Goal: Task Accomplishment & Management: Use online tool/utility

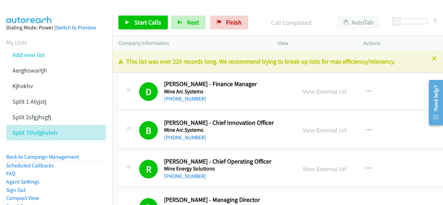
scroll to position [6404, 0]
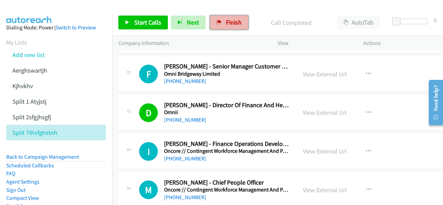
click at [226, 22] on span "Finish" at bounding box center [234, 22] width 16 height 8
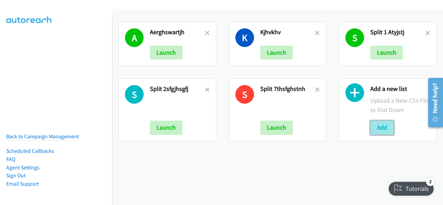
click at [379, 127] on button "Add" at bounding box center [382, 128] width 24 height 14
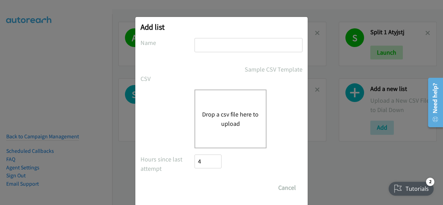
click at [197, 45] on input "text" at bounding box center [249, 45] width 108 height 14
paste input "split_4 fdvadfbqgrbq"
type input "split_4 fdvadfbqgrbq"
click at [213, 114] on button "Drop a csv file here to upload" at bounding box center [230, 119] width 57 height 19
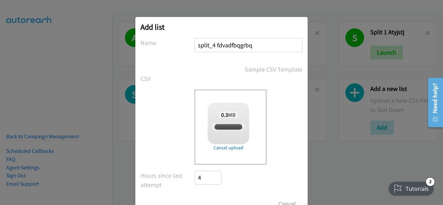
checkbox input "true"
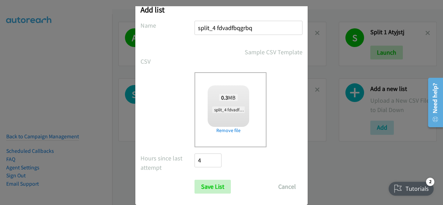
scroll to position [28, 0]
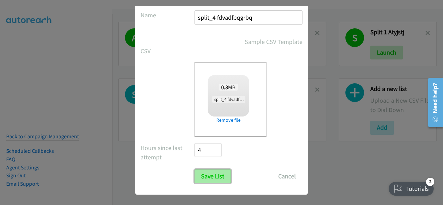
click at [212, 178] on input "Save List" at bounding box center [213, 177] width 36 height 14
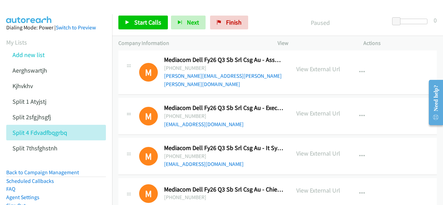
scroll to position [277, 0]
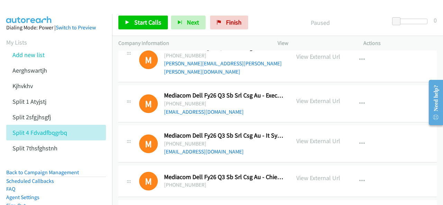
click at [29, 9] on img at bounding box center [29, 12] width 52 height 24
click at [226, 22] on span "Finish" at bounding box center [234, 22] width 16 height 8
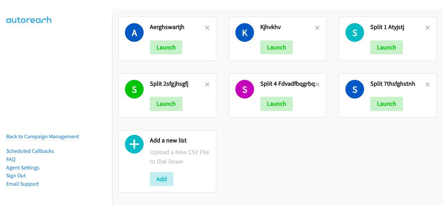
scroll to position [9, 0]
click at [165, 173] on button "Add" at bounding box center [162, 179] width 24 height 14
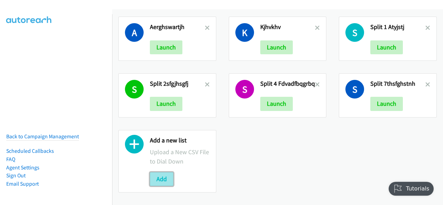
scroll to position [0, 0]
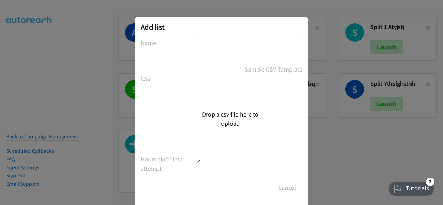
click at [210, 46] on input "text" at bounding box center [249, 45] width 108 height 14
paste input "split_4nthmatk"
type input "split_4nthmatk"
click at [216, 127] on button "Drop a csv file here to upload" at bounding box center [230, 119] width 57 height 19
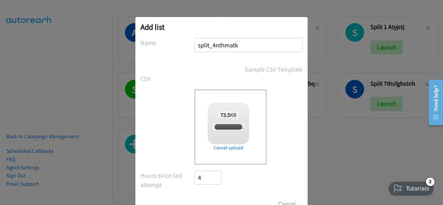
checkbox input "true"
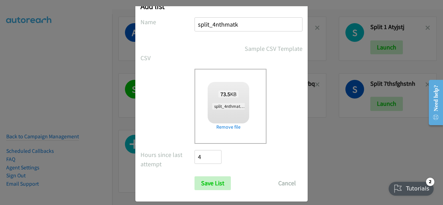
scroll to position [28, 0]
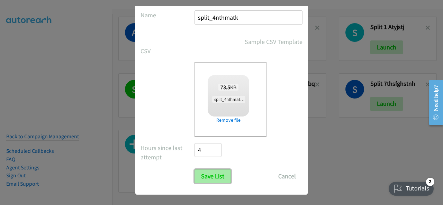
click at [209, 178] on input "Save List" at bounding box center [213, 177] width 36 height 14
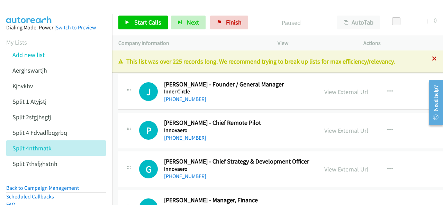
click at [432, 59] on icon at bounding box center [434, 59] width 5 height 5
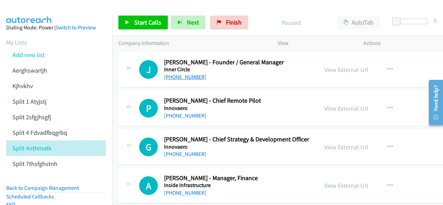
click at [178, 77] on link "[PHONE_NUMBER]" at bounding box center [185, 77] width 42 height 7
click at [38, 11] on img at bounding box center [29, 12] width 52 height 24
click at [181, 116] on link "[PHONE_NUMBER]" at bounding box center [185, 116] width 42 height 7
click at [37, 9] on img at bounding box center [29, 12] width 52 height 24
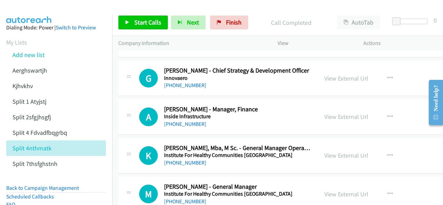
scroll to position [69, 0]
click at [178, 124] on link "[PHONE_NUMBER]" at bounding box center [185, 123] width 42 height 7
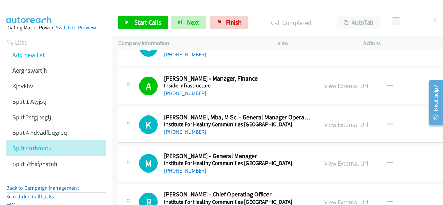
scroll to position [104, 0]
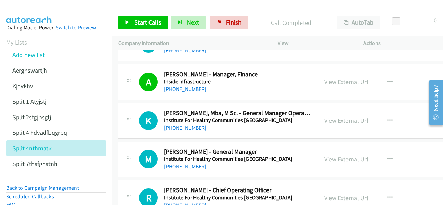
click at [174, 128] on link "[PHONE_NUMBER]" at bounding box center [185, 128] width 42 height 7
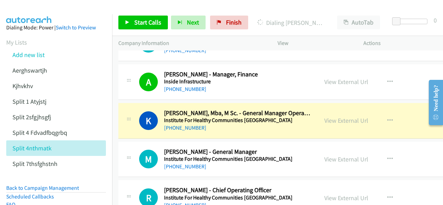
click at [15, 9] on img at bounding box center [29, 12] width 52 height 24
click at [34, 6] on img at bounding box center [29, 12] width 52 height 24
click at [324, 120] on link "View External Url" at bounding box center [346, 121] width 44 height 8
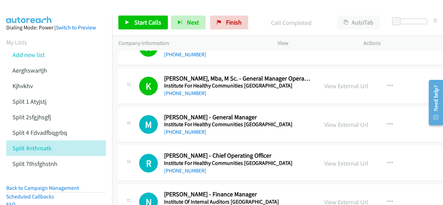
scroll to position [173, 0]
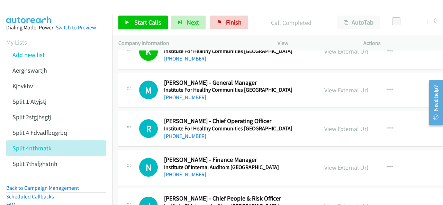
click at [183, 172] on link "[PHONE_NUMBER]" at bounding box center [185, 174] width 42 height 7
click at [30, 15] on aside "Dialing Mode: Power | Switch to Preview My Lists Add new list Aerghswartjh Kjhv…" at bounding box center [56, 143] width 112 height 259
click at [180, 96] on link "[PHONE_NUMBER]" at bounding box center [185, 97] width 42 height 7
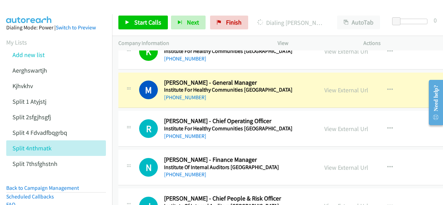
click at [28, 10] on img at bounding box center [29, 12] width 52 height 24
click at [24, 6] on img at bounding box center [29, 12] width 52 height 24
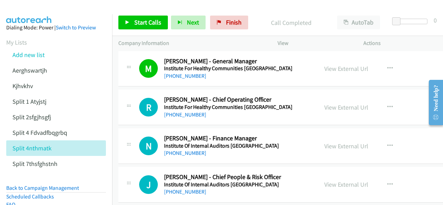
scroll to position [208, 0]
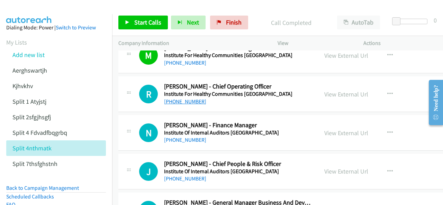
click at [181, 101] on link "[PHONE_NUMBER]" at bounding box center [185, 101] width 42 height 7
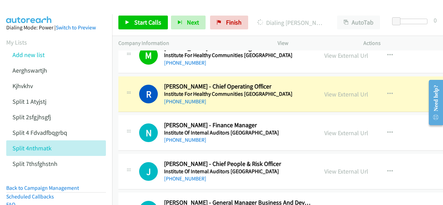
click at [24, 7] on img at bounding box center [29, 12] width 52 height 24
click at [324, 95] on link "View External Url" at bounding box center [346, 94] width 44 height 8
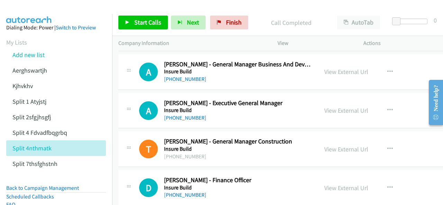
scroll to position [381, 0]
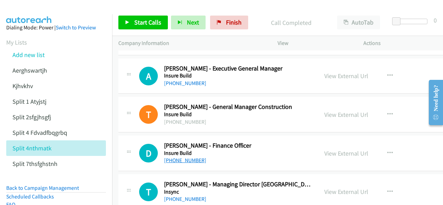
click at [178, 160] on link "[PHONE_NUMBER]" at bounding box center [185, 160] width 42 height 7
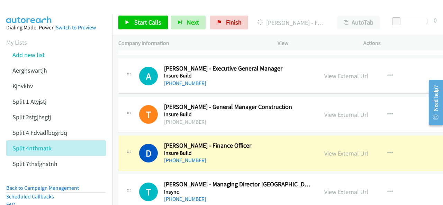
click at [25, 8] on img at bounding box center [29, 12] width 52 height 24
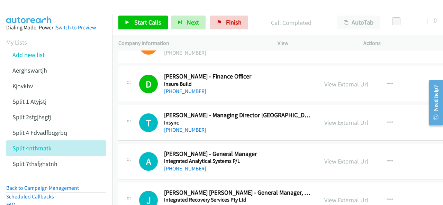
scroll to position [485, 0]
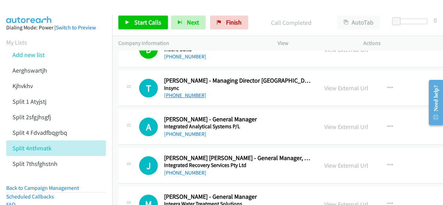
click at [178, 95] on link "[PHONE_NUMBER]" at bounding box center [185, 95] width 42 height 7
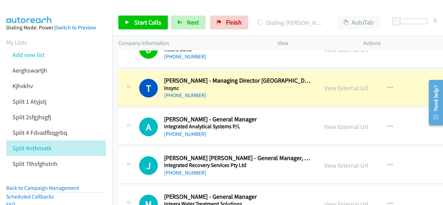
drag, startPoint x: 26, startPoint y: 8, endPoint x: 41, endPoint y: 11, distance: 14.9
click at [27, 8] on img at bounding box center [29, 12] width 52 height 24
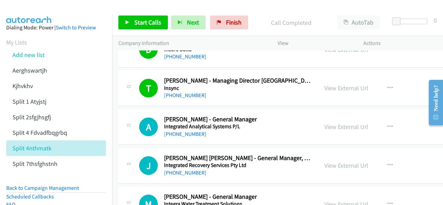
scroll to position [519, 0]
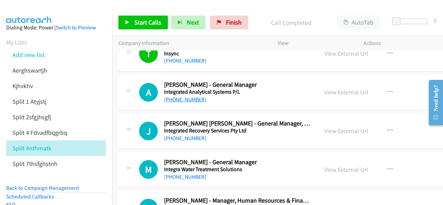
click at [178, 97] on link "[PHONE_NUMBER]" at bounding box center [185, 99] width 42 height 7
drag, startPoint x: 24, startPoint y: 11, endPoint x: 29, endPoint y: 11, distance: 4.5
click at [24, 11] on img at bounding box center [29, 12] width 52 height 24
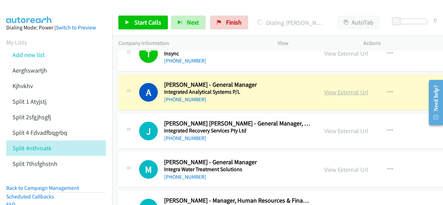
click at [324, 92] on link "View External Url" at bounding box center [346, 92] width 44 height 8
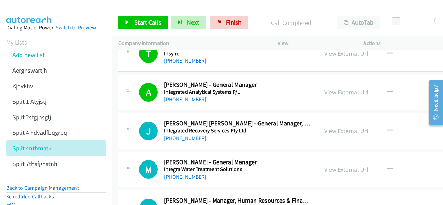
click at [32, 10] on img at bounding box center [29, 12] width 52 height 24
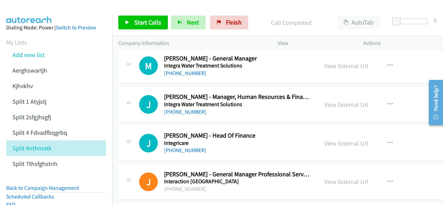
scroll to position [589, 0]
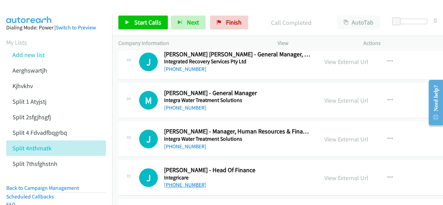
click at [176, 182] on link "[PHONE_NUMBER]" at bounding box center [185, 185] width 42 height 7
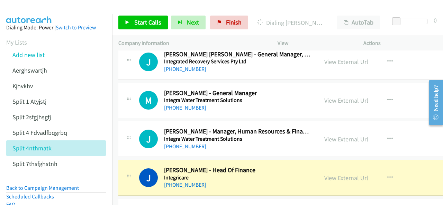
click at [34, 7] on img at bounding box center [29, 12] width 52 height 24
click at [179, 106] on link "[PHONE_NUMBER]" at bounding box center [185, 108] width 42 height 7
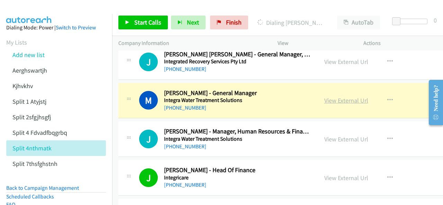
click at [324, 98] on link "View External Url" at bounding box center [346, 101] width 44 height 8
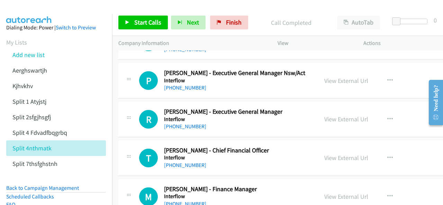
scroll to position [1073, 0]
click at [179, 162] on link "[PHONE_NUMBER]" at bounding box center [185, 165] width 42 height 7
click at [31, 10] on img at bounding box center [29, 12] width 52 height 24
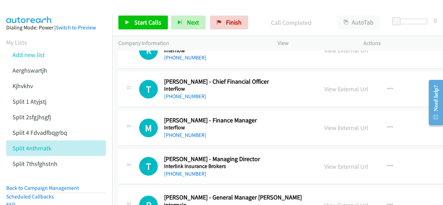
scroll to position [1142, 0]
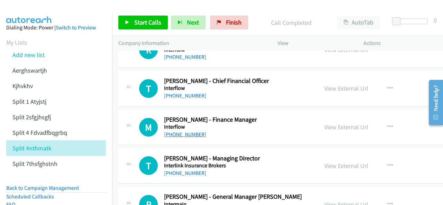
click at [182, 131] on link "[PHONE_NUMBER]" at bounding box center [185, 134] width 42 height 7
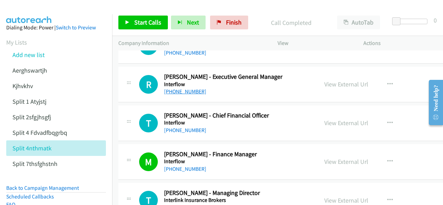
click at [174, 88] on link "[PHONE_NUMBER]" at bounding box center [185, 91] width 42 height 7
click at [36, 11] on img at bounding box center [29, 12] width 52 height 24
click at [30, 11] on img at bounding box center [29, 12] width 52 height 24
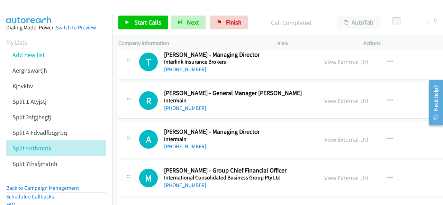
scroll to position [1281, 0]
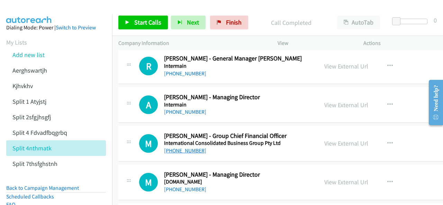
click at [180, 147] on link "[PHONE_NUMBER]" at bounding box center [185, 150] width 42 height 7
click at [28, 12] on img at bounding box center [29, 12] width 52 height 24
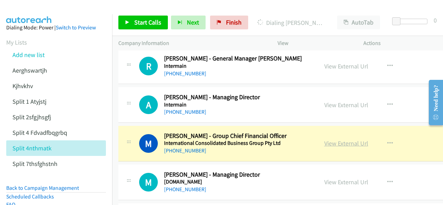
click at [324, 140] on link "View External Url" at bounding box center [346, 144] width 44 height 8
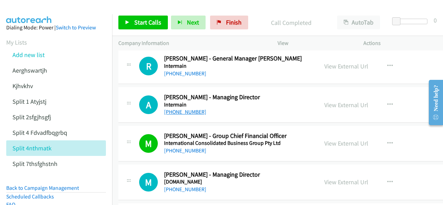
click at [184, 109] on link "[PHONE_NUMBER]" at bounding box center [185, 112] width 42 height 7
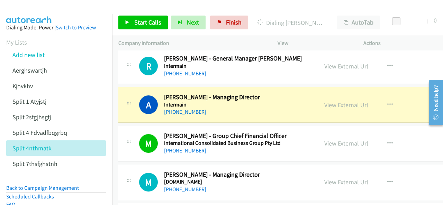
click at [35, 8] on img at bounding box center [29, 12] width 52 height 24
click at [33, 10] on img at bounding box center [29, 12] width 52 height 24
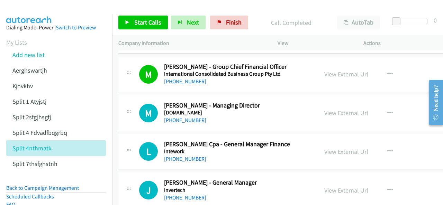
scroll to position [1385, 0]
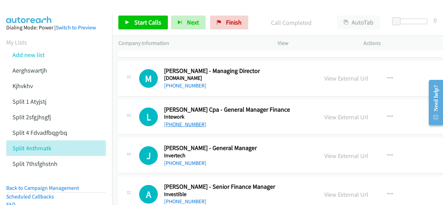
click at [180, 121] on link "[PHONE_NUMBER]" at bounding box center [185, 124] width 42 height 7
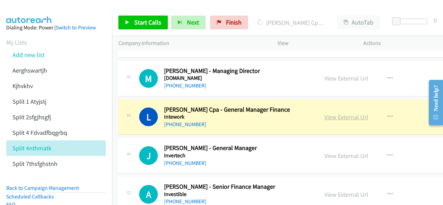
click at [324, 113] on link "View External Url" at bounding box center [346, 117] width 44 height 8
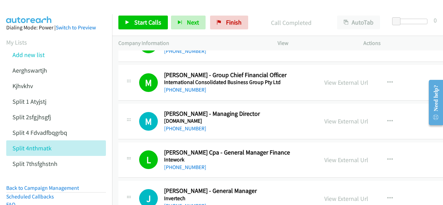
scroll to position [1350, 0]
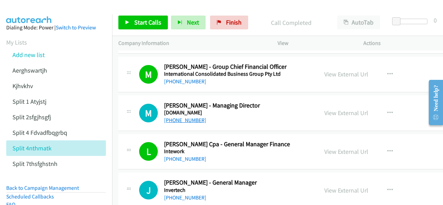
click at [181, 117] on link "[PHONE_NUMBER]" at bounding box center [185, 120] width 42 height 7
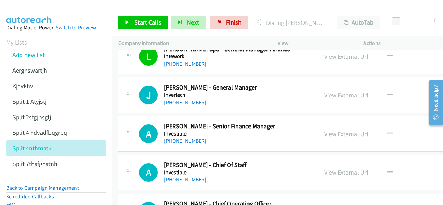
scroll to position [1454, 0]
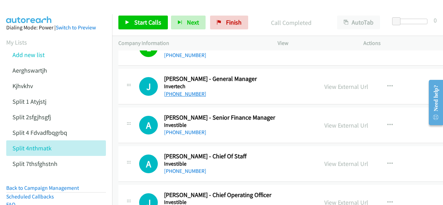
click at [182, 91] on link "[PHONE_NUMBER]" at bounding box center [185, 94] width 42 height 7
click at [36, 8] on img at bounding box center [29, 12] width 52 height 24
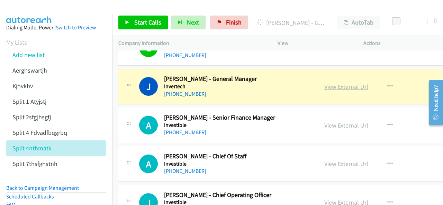
click at [324, 83] on link "View External Url" at bounding box center [346, 87] width 44 height 8
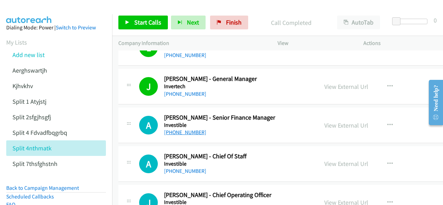
click at [182, 129] on link "[PHONE_NUMBER]" at bounding box center [185, 132] width 42 height 7
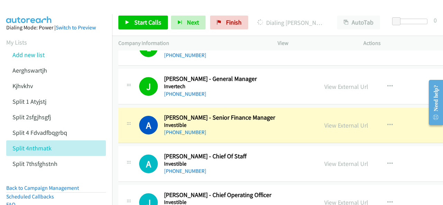
click at [26, 11] on img at bounding box center [29, 12] width 52 height 24
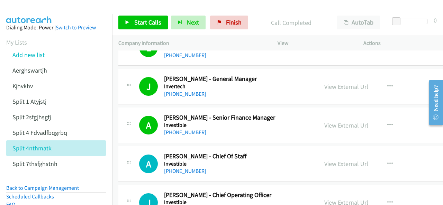
click at [35, 8] on img at bounding box center [29, 12] width 52 height 24
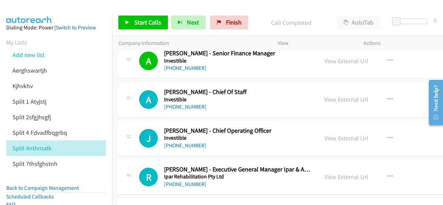
scroll to position [1523, 0]
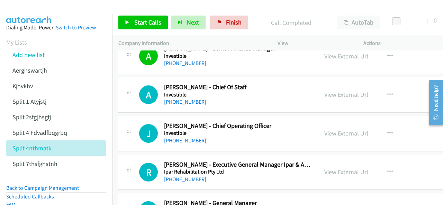
click at [183, 137] on link "[PHONE_NUMBER]" at bounding box center [185, 140] width 42 height 7
click at [21, 6] on img at bounding box center [29, 12] width 52 height 24
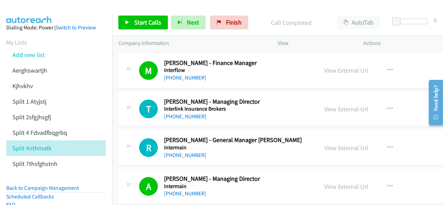
scroll to position [1212, 0]
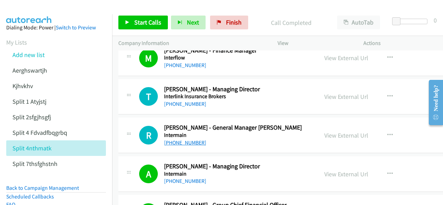
click at [183, 140] on link "[PHONE_NUMBER]" at bounding box center [185, 143] width 42 height 7
click at [187, 101] on link "[PHONE_NUMBER]" at bounding box center [185, 104] width 42 height 7
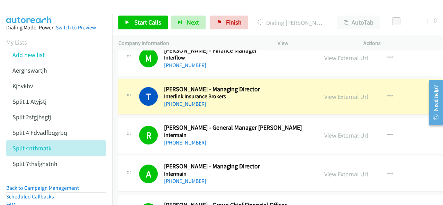
click at [16, 18] on aside "Dialing Mode: Power | Switch to Preview My Lists Add new list Aerghswartjh Kjhv…" at bounding box center [56, 143] width 112 height 259
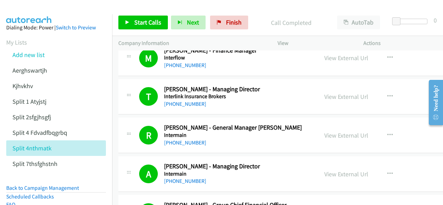
click at [31, 11] on img at bounding box center [29, 12] width 52 height 24
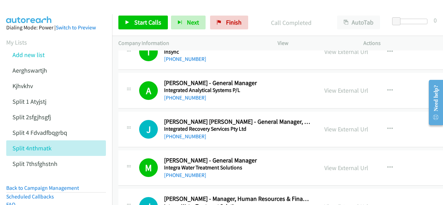
scroll to position [519, 0]
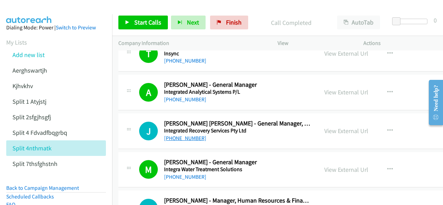
click at [178, 135] on link "[PHONE_NUMBER]" at bounding box center [185, 138] width 42 height 7
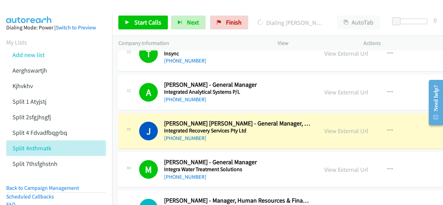
click at [30, 8] on img at bounding box center [29, 12] width 52 height 24
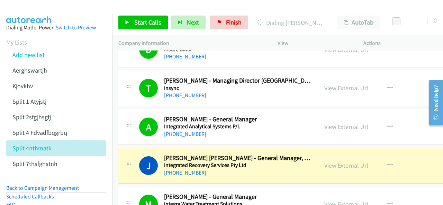
scroll to position [554, 0]
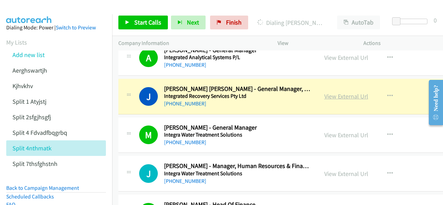
click at [324, 97] on link "View External Url" at bounding box center [346, 96] width 44 height 8
click at [36, 5] on img at bounding box center [29, 12] width 52 height 24
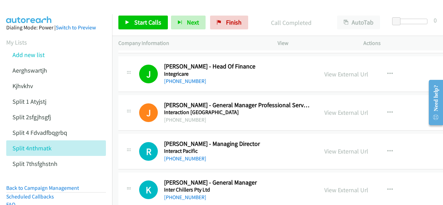
scroll to position [727, 0]
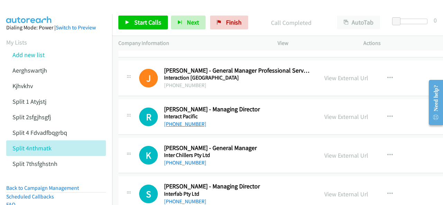
click at [181, 122] on link "[PHONE_NUMBER]" at bounding box center [185, 124] width 42 height 7
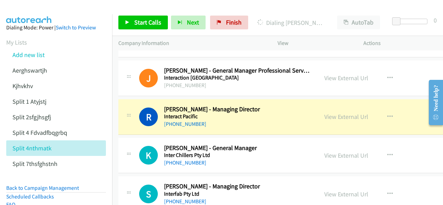
click at [37, 9] on img at bounding box center [29, 12] width 52 height 24
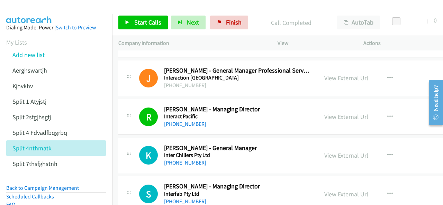
click at [32, 6] on img at bounding box center [29, 12] width 52 height 24
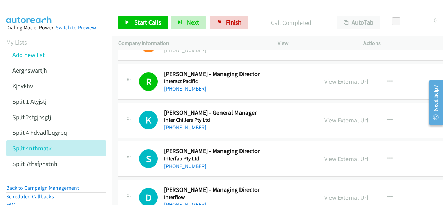
scroll to position [796, 0]
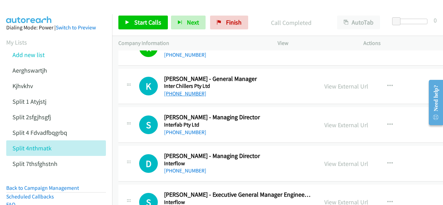
click at [185, 90] on link "[PHONE_NUMBER]" at bounding box center [185, 93] width 42 height 7
click at [33, 10] on img at bounding box center [29, 12] width 52 height 24
click at [29, 10] on img at bounding box center [29, 12] width 52 height 24
click at [172, 130] on link "[PHONE_NUMBER]" at bounding box center [185, 132] width 42 height 7
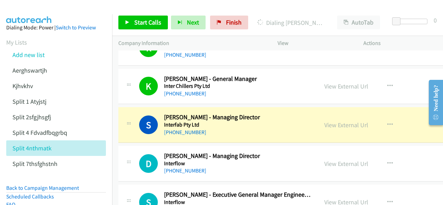
click at [24, 11] on img at bounding box center [29, 12] width 52 height 24
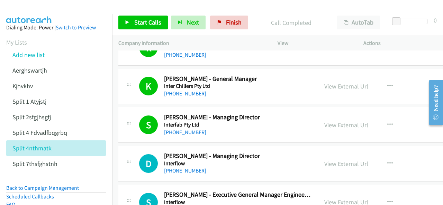
click at [24, 11] on img at bounding box center [29, 12] width 52 height 24
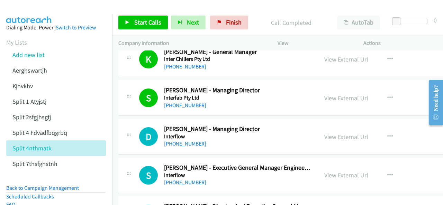
scroll to position [831, 0]
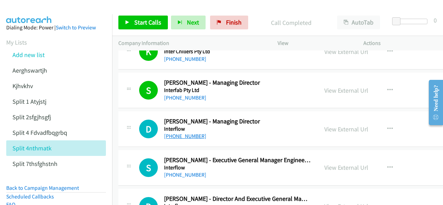
click at [183, 133] on link "[PHONE_NUMBER]" at bounding box center [185, 136] width 42 height 7
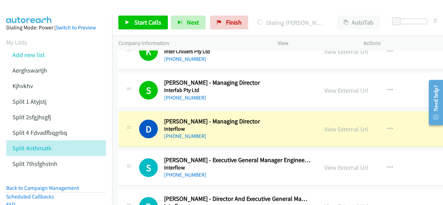
click at [22, 11] on img at bounding box center [29, 12] width 52 height 24
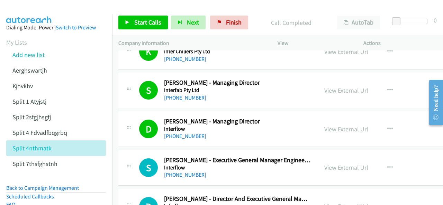
click at [38, 11] on img at bounding box center [29, 12] width 52 height 24
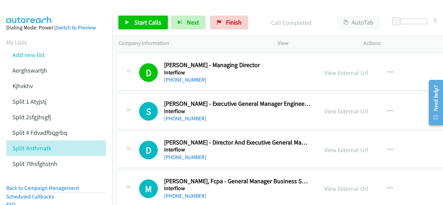
scroll to position [900, 0]
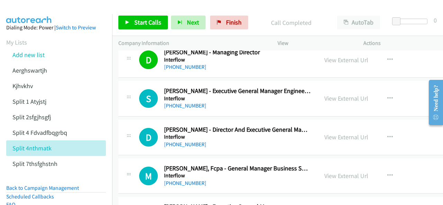
click at [30, 14] on aside "Dialing Mode: Power | Switch to Preview My Lists Add new list Aerghswartjh Kjhv…" at bounding box center [56, 143] width 112 height 259
click at [180, 102] on link "[PHONE_NUMBER]" at bounding box center [185, 105] width 42 height 7
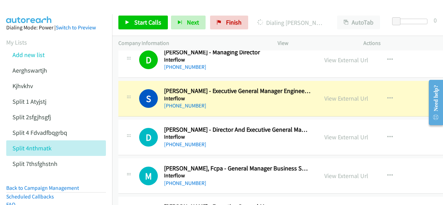
click at [37, 11] on img at bounding box center [29, 12] width 52 height 24
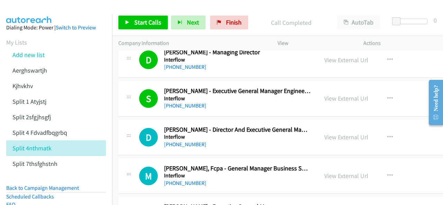
click at [24, 8] on img at bounding box center [29, 12] width 52 height 24
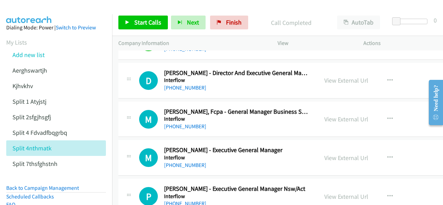
scroll to position [969, 0]
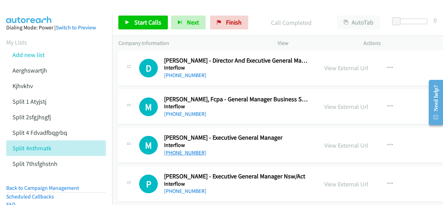
click at [186, 153] on link "[PHONE_NUMBER]" at bounding box center [185, 153] width 42 height 7
click at [30, 14] on aside "Dialing Mode: Power | Switch to Preview My Lists Add new list Aerghswartjh Kjhv…" at bounding box center [56, 143] width 112 height 259
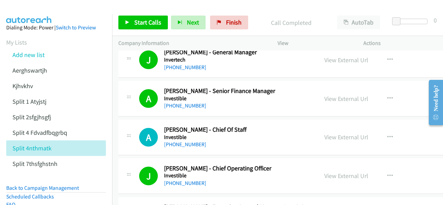
scroll to position [1523, 0]
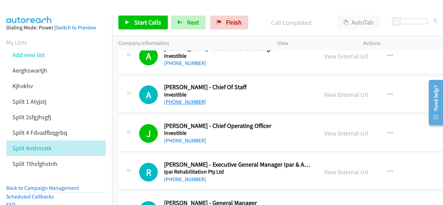
click at [177, 99] on link "[PHONE_NUMBER]" at bounding box center [185, 102] width 42 height 7
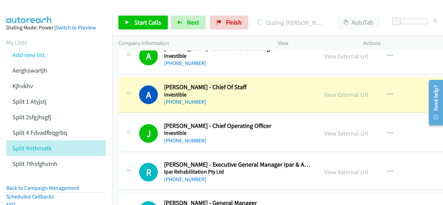
click at [19, 7] on img at bounding box center [29, 12] width 52 height 24
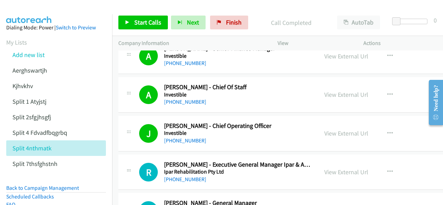
click at [43, 9] on img at bounding box center [29, 12] width 52 height 24
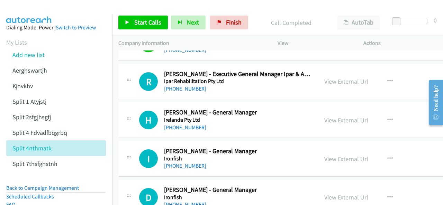
scroll to position [1627, 0]
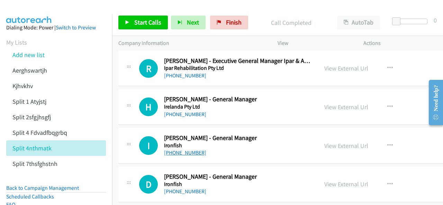
click at [185, 150] on link "[PHONE_NUMBER]" at bounding box center [185, 153] width 42 height 7
click at [8, 9] on img at bounding box center [29, 12] width 52 height 24
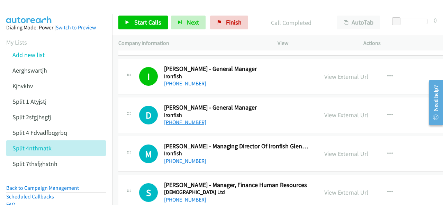
click at [187, 119] on link "[PHONE_NUMBER]" at bounding box center [185, 122] width 42 height 7
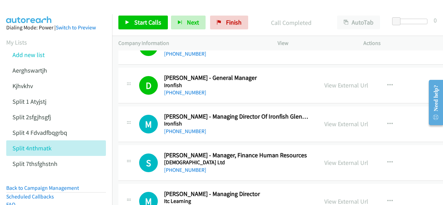
scroll to position [1731, 0]
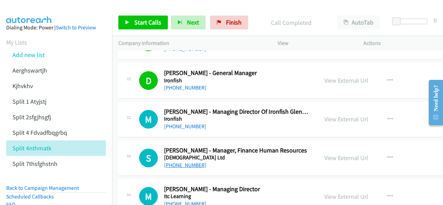
click at [186, 162] on link "[PHONE_NUMBER]" at bounding box center [185, 165] width 42 height 7
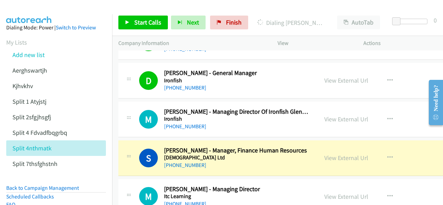
click at [28, 13] on img at bounding box center [29, 12] width 52 height 24
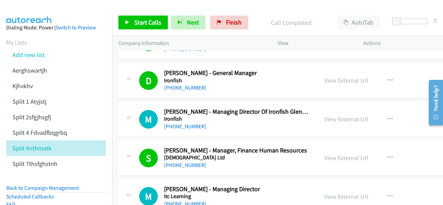
click at [37, 13] on img at bounding box center [29, 12] width 52 height 24
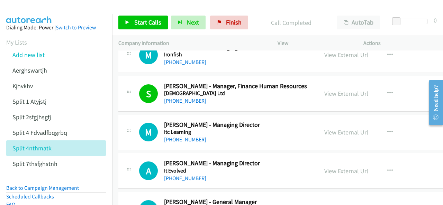
scroll to position [1800, 0]
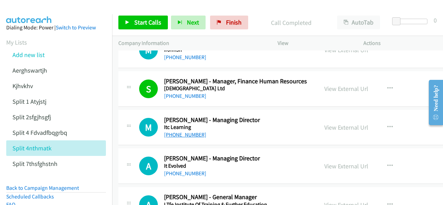
click at [177, 132] on link "[PHONE_NUMBER]" at bounding box center [185, 135] width 42 height 7
click at [18, 10] on img at bounding box center [29, 12] width 52 height 24
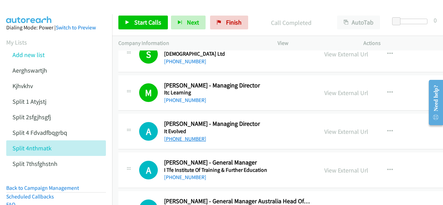
click at [181, 136] on link "[PHONE_NUMBER]" at bounding box center [185, 139] width 42 height 7
click at [27, 13] on img at bounding box center [29, 12] width 52 height 24
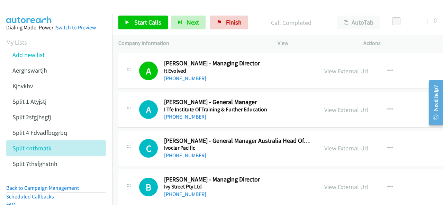
scroll to position [1904, 0]
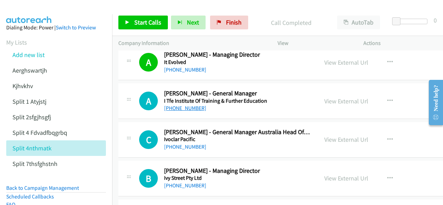
click at [186, 105] on link "[PHONE_NUMBER]" at bounding box center [185, 108] width 42 height 7
click at [37, 6] on img at bounding box center [29, 12] width 52 height 24
click at [36, 8] on img at bounding box center [29, 12] width 52 height 24
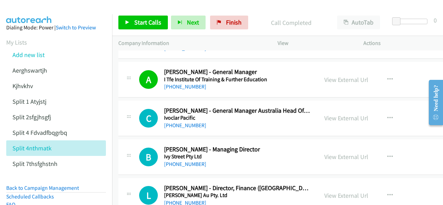
scroll to position [1939, 0]
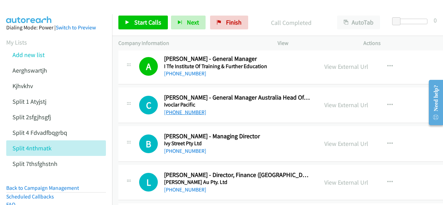
click at [186, 109] on link "[PHONE_NUMBER]" at bounding box center [185, 112] width 42 height 7
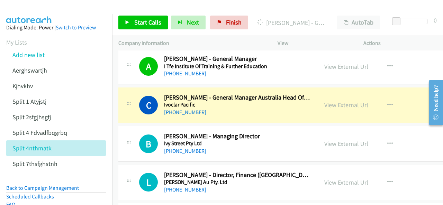
click at [32, 9] on img at bounding box center [29, 12] width 52 height 24
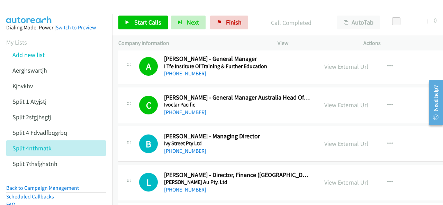
click at [35, 11] on img at bounding box center [29, 12] width 52 height 24
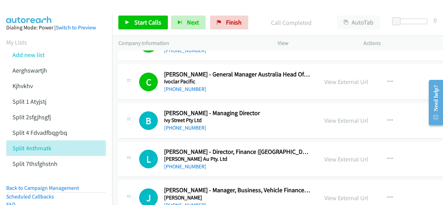
scroll to position [1973, 0]
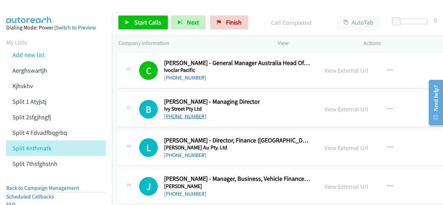
click at [176, 113] on link "[PHONE_NUMBER]" at bounding box center [185, 116] width 42 height 7
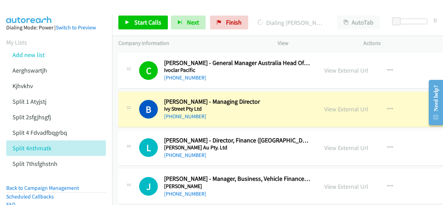
click at [35, 16] on aside "Dialing Mode: Power | Switch to Preview My Lists Add new list Aerghswartjh Kjhv…" at bounding box center [56, 143] width 112 height 259
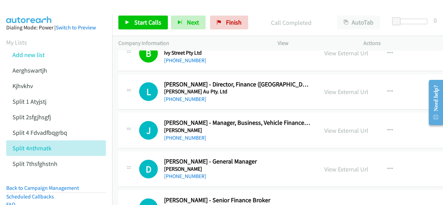
scroll to position [2042, 0]
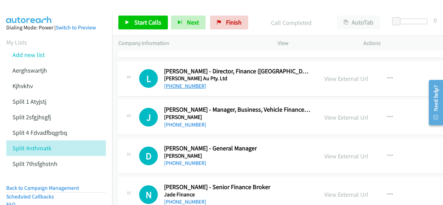
click at [178, 83] on link "[PHONE_NUMBER]" at bounding box center [185, 86] width 42 height 7
click at [36, 9] on img at bounding box center [29, 12] width 52 height 24
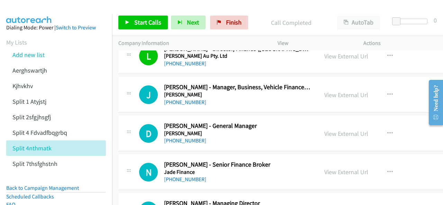
scroll to position [2077, 0]
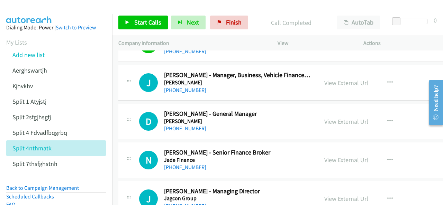
click at [174, 125] on link "[PHONE_NUMBER]" at bounding box center [185, 128] width 42 height 7
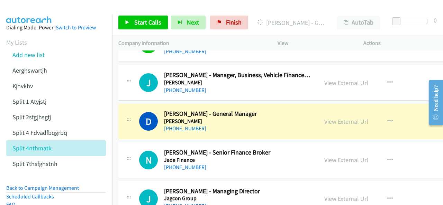
click at [19, 12] on img at bounding box center [29, 12] width 52 height 24
click at [324, 118] on link "View External Url" at bounding box center [346, 122] width 44 height 8
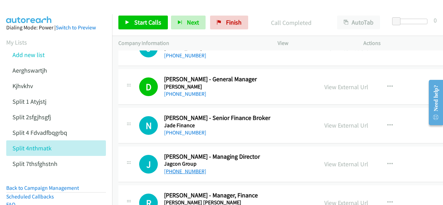
scroll to position [2146, 0]
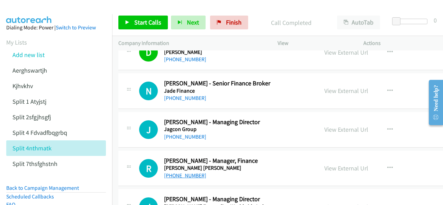
click at [186, 172] on link "[PHONE_NUMBER]" at bounding box center [185, 175] width 42 height 7
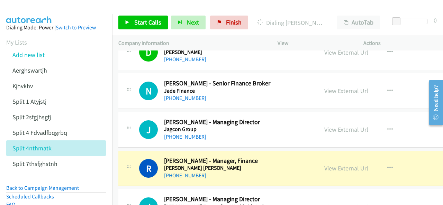
click at [40, 9] on img at bounding box center [29, 12] width 52 height 24
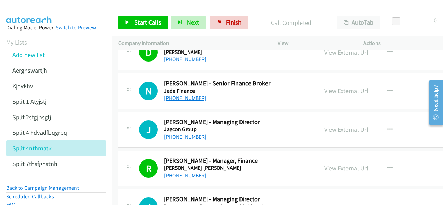
click at [178, 95] on link "[PHONE_NUMBER]" at bounding box center [185, 98] width 42 height 7
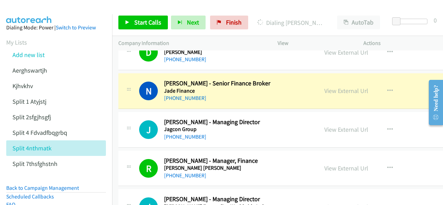
click at [28, 11] on img at bounding box center [29, 12] width 52 height 24
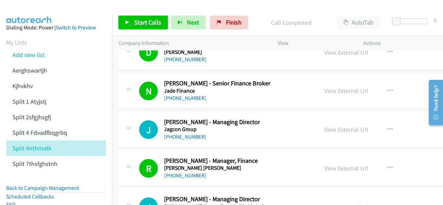
click at [32, 9] on img at bounding box center [29, 12] width 52 height 24
click at [176, 134] on link "[PHONE_NUMBER]" at bounding box center [185, 137] width 42 height 7
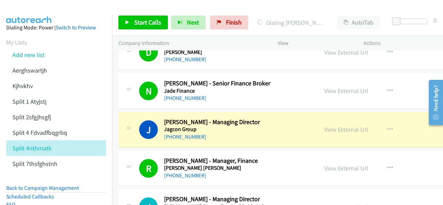
click at [22, 7] on img at bounding box center [29, 12] width 52 height 24
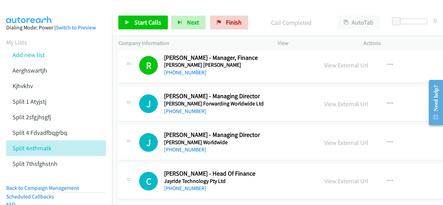
scroll to position [2250, 0]
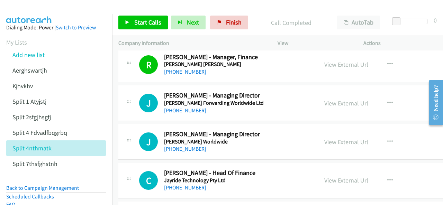
click at [177, 185] on link "[PHONE_NUMBER]" at bounding box center [185, 188] width 42 height 7
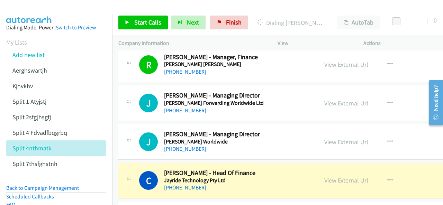
click at [22, 8] on img at bounding box center [29, 12] width 52 height 24
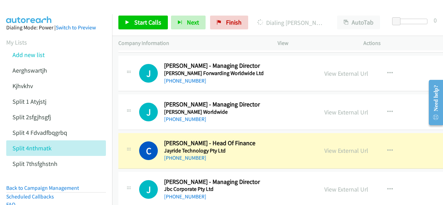
scroll to position [2285, 0]
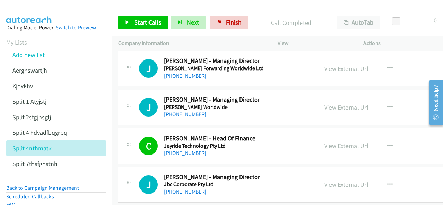
click at [23, 8] on img at bounding box center [29, 12] width 52 height 24
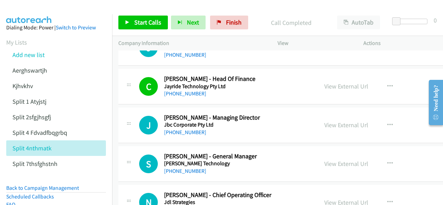
scroll to position [2354, 0]
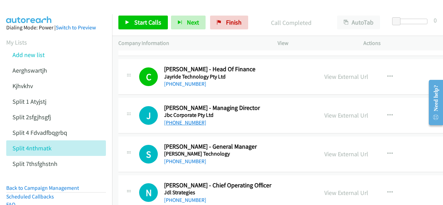
click at [175, 119] on link "[PHONE_NUMBER]" at bounding box center [185, 122] width 42 height 7
click at [33, 11] on img at bounding box center [29, 12] width 52 height 24
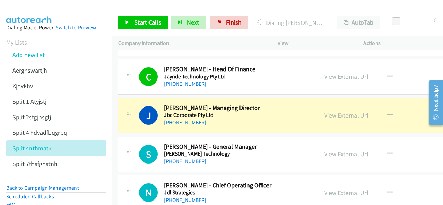
click at [324, 111] on link "View External Url" at bounding box center [346, 115] width 44 height 8
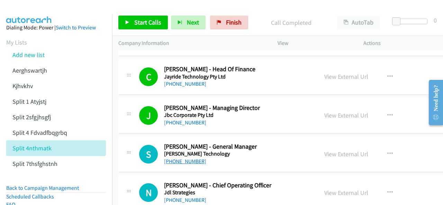
click at [189, 158] on link "[PHONE_NUMBER]" at bounding box center [185, 161] width 42 height 7
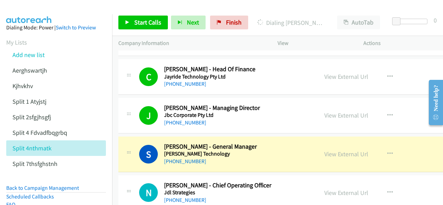
click at [26, 7] on img at bounding box center [29, 12] width 52 height 24
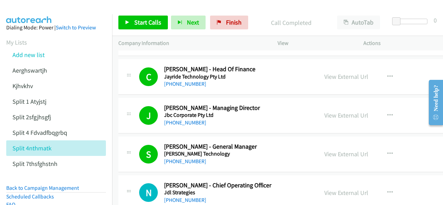
click at [19, 9] on img at bounding box center [29, 12] width 52 height 24
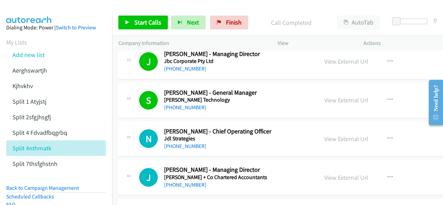
scroll to position [2423, 0]
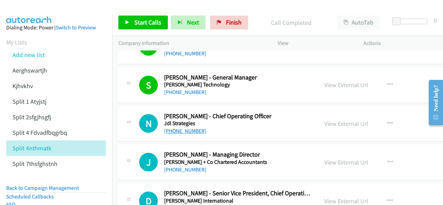
click at [182, 128] on link "[PHONE_NUMBER]" at bounding box center [185, 131] width 42 height 7
click at [28, 6] on img at bounding box center [29, 12] width 52 height 24
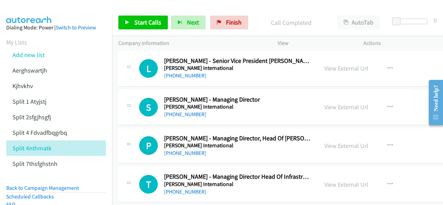
scroll to position [2596, 0]
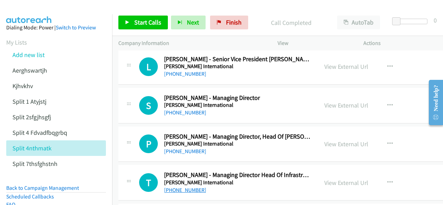
click at [182, 187] on link "[PHONE_NUMBER]" at bounding box center [185, 190] width 42 height 7
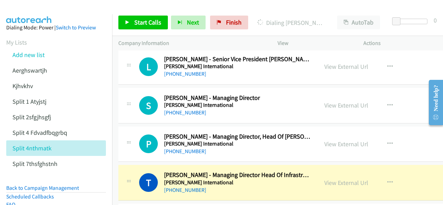
click at [35, 12] on img at bounding box center [29, 12] width 52 height 24
click at [324, 179] on link "View External Url" at bounding box center [346, 183] width 44 height 8
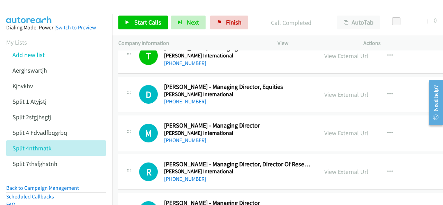
scroll to position [2735, 0]
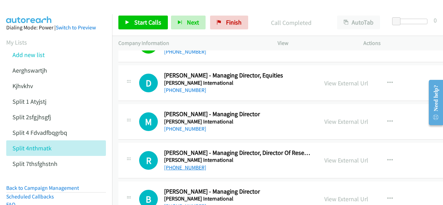
click at [176, 164] on link "[PHONE_NUMBER]" at bounding box center [185, 167] width 42 height 7
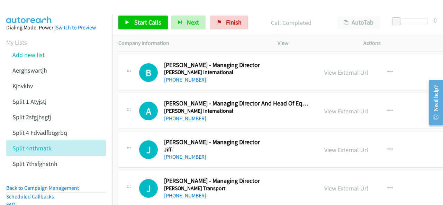
scroll to position [2873, 0]
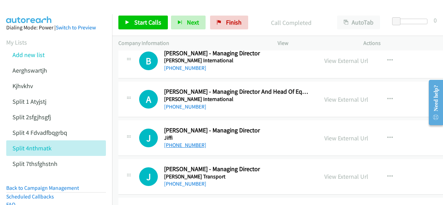
click at [178, 142] on link "[PHONE_NUMBER]" at bounding box center [185, 145] width 42 height 7
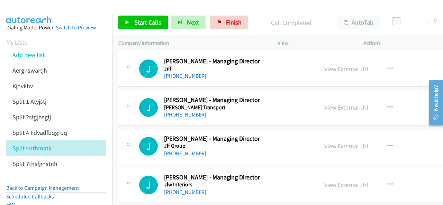
click at [30, 9] on img at bounding box center [29, 12] width 52 height 24
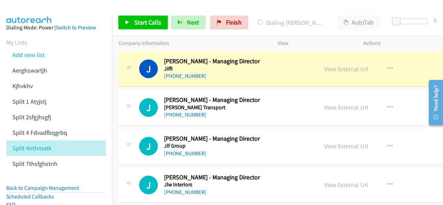
scroll to position [2908, 0]
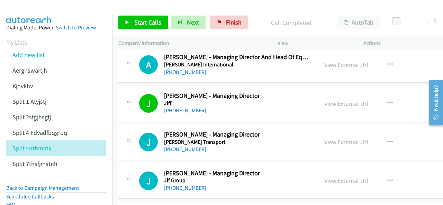
click at [35, 9] on img at bounding box center [29, 12] width 52 height 24
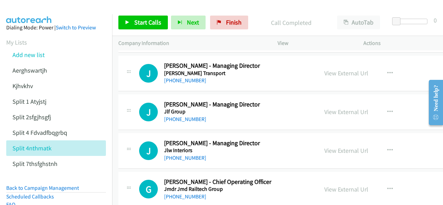
scroll to position [2977, 0]
click at [179, 77] on link "[PHONE_NUMBER]" at bounding box center [185, 80] width 42 height 7
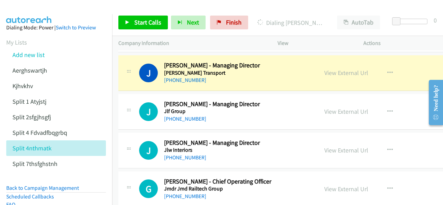
click at [39, 10] on img at bounding box center [29, 12] width 52 height 24
click at [324, 69] on link "View External Url" at bounding box center [346, 73] width 44 height 8
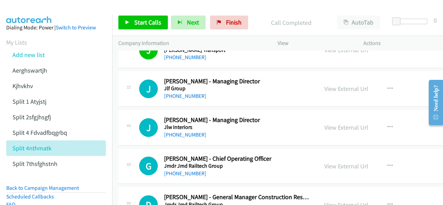
scroll to position [3012, 0]
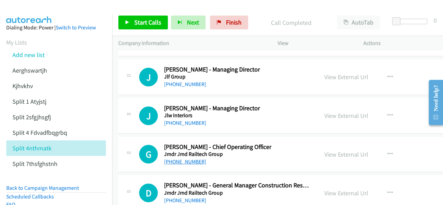
click at [183, 159] on link "[PHONE_NUMBER]" at bounding box center [185, 162] width 42 height 7
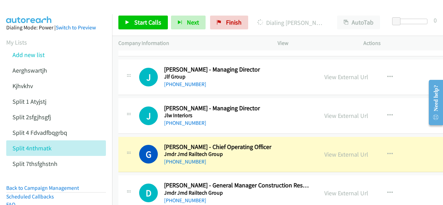
click at [30, 9] on img at bounding box center [29, 12] width 52 height 24
click at [324, 151] on link "View External Url" at bounding box center [346, 155] width 44 height 8
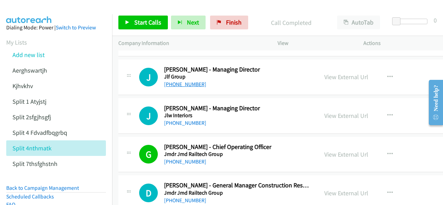
click at [176, 81] on link "[PHONE_NUMBER]" at bounding box center [185, 84] width 42 height 7
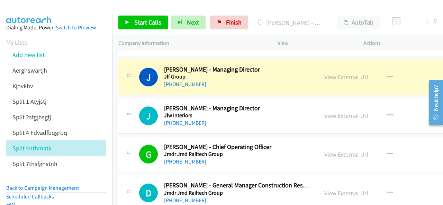
click at [35, 10] on img at bounding box center [29, 12] width 52 height 24
click at [324, 73] on link "View External Url" at bounding box center [346, 77] width 44 height 8
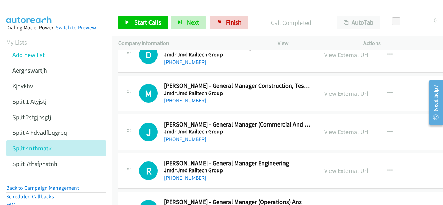
scroll to position [3185, 0]
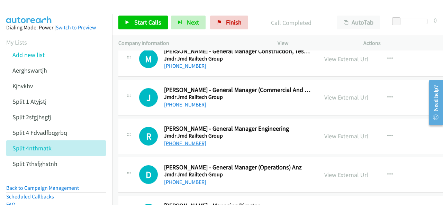
click at [188, 140] on link "[PHONE_NUMBER]" at bounding box center [185, 143] width 42 height 7
click at [35, 7] on img at bounding box center [29, 12] width 52 height 24
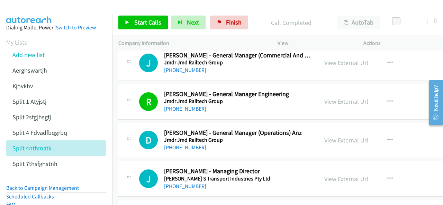
click at [182, 144] on link "[PHONE_NUMBER]" at bounding box center [185, 147] width 42 height 7
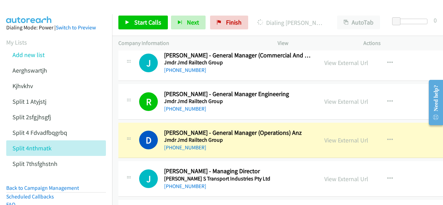
click at [39, 7] on img at bounding box center [29, 12] width 52 height 24
click at [30, 10] on img at bounding box center [29, 12] width 52 height 24
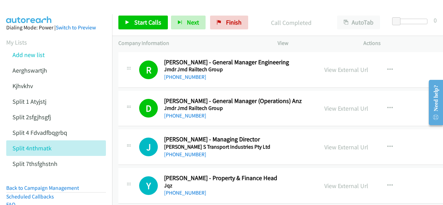
scroll to position [3289, 0]
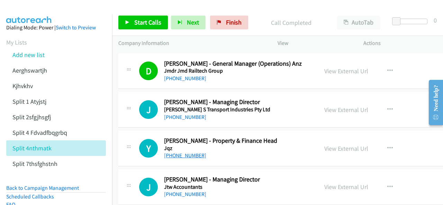
click at [181, 152] on link "[PHONE_NUMBER]" at bounding box center [185, 155] width 42 height 7
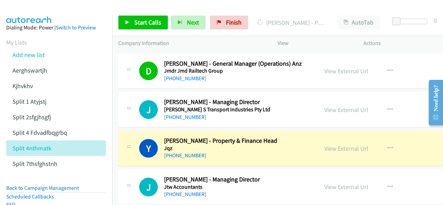
drag, startPoint x: 33, startPoint y: 11, endPoint x: 63, endPoint y: 14, distance: 29.9
click at [33, 11] on img at bounding box center [29, 12] width 52 height 24
click at [28, 9] on img at bounding box center [29, 12] width 52 height 24
click at [35, 9] on img at bounding box center [29, 12] width 52 height 24
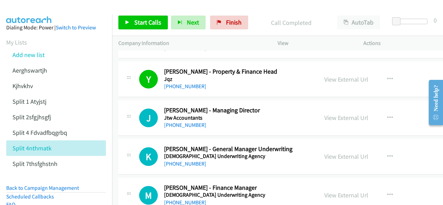
scroll to position [3393, 0]
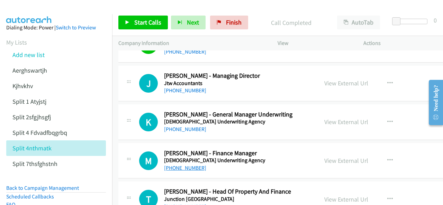
click at [180, 165] on link "[PHONE_NUMBER]" at bounding box center [185, 168] width 42 height 7
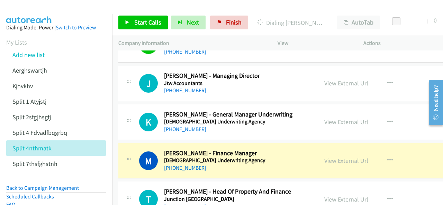
click at [33, 12] on img at bounding box center [29, 12] width 52 height 24
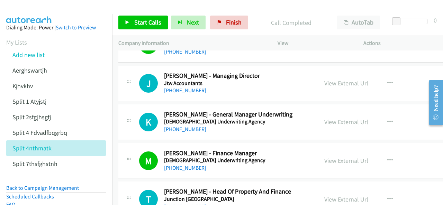
click at [59, 5] on div at bounding box center [218, 13] width 437 height 27
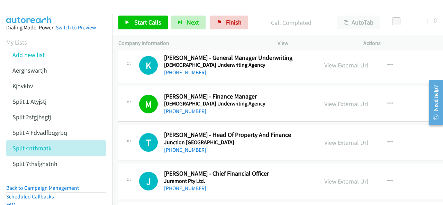
scroll to position [3462, 0]
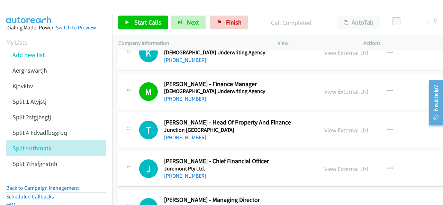
click at [183, 134] on link "[PHONE_NUMBER]" at bounding box center [185, 137] width 42 height 7
click at [26, 15] on aside "Dialing Mode: Power | Switch to Preview My Lists Add new list Aerghswartjh Kjhv…" at bounding box center [56, 143] width 112 height 259
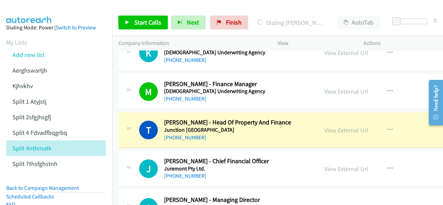
drag, startPoint x: 25, startPoint y: 16, endPoint x: 28, endPoint y: 1, distance: 14.7
click at [25, 16] on aside "Dialing Mode: Power | Switch to Preview My Lists Add new list Aerghswartjh Kjhv…" at bounding box center [56, 143] width 112 height 259
click at [29, 11] on img at bounding box center [29, 12] width 52 height 24
drag, startPoint x: 22, startPoint y: 9, endPoint x: 21, endPoint y: 0, distance: 9.0
click at [22, 9] on img at bounding box center [29, 12] width 52 height 24
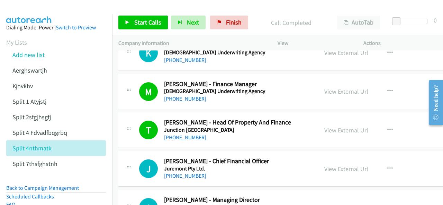
drag, startPoint x: 186, startPoint y: 164, endPoint x: 213, endPoint y: 125, distance: 46.9
click at [185, 173] on link "[PHONE_NUMBER]" at bounding box center [185, 176] width 42 height 7
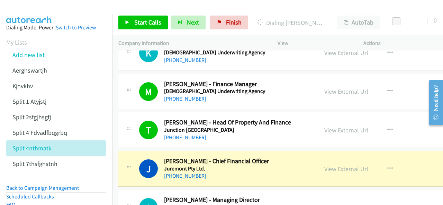
click at [34, 6] on img at bounding box center [29, 12] width 52 height 24
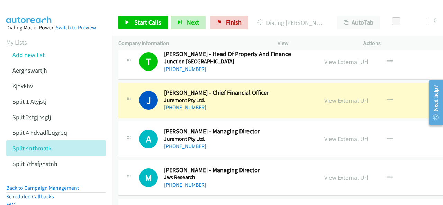
scroll to position [3531, 0]
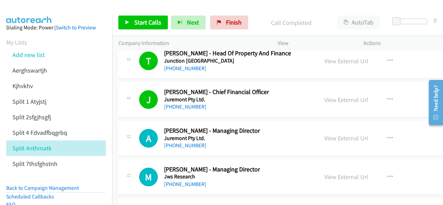
click at [42, 17] on aside "Dialing Mode: Power | Switch to Preview My Lists Add new list Aerghswartjh Kjhv…" at bounding box center [56, 143] width 112 height 259
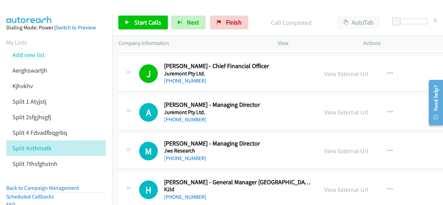
scroll to position [3566, 0]
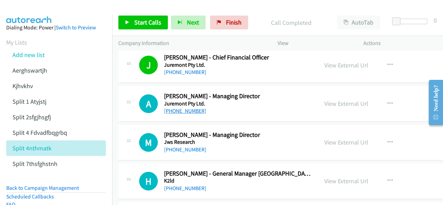
click at [181, 108] on link "[PHONE_NUMBER]" at bounding box center [185, 111] width 42 height 7
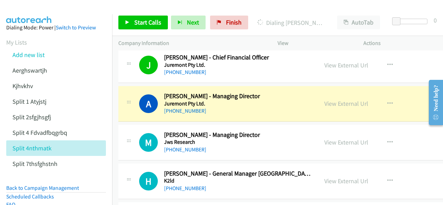
click at [37, 14] on aside "Dialing Mode: Power | Switch to Preview My Lists Add new list Aerghswartjh Kjhv…" at bounding box center [56, 143] width 112 height 259
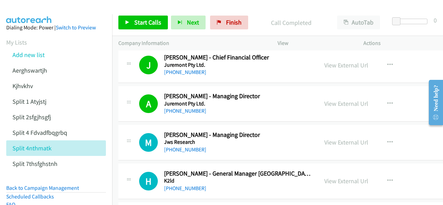
click at [35, 12] on img at bounding box center [29, 12] width 52 height 24
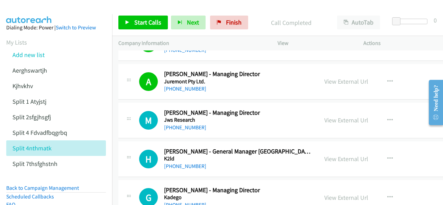
scroll to position [3600, 0]
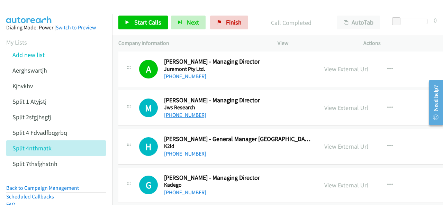
click at [184, 112] on link "[PHONE_NUMBER]" at bounding box center [185, 115] width 42 height 7
click at [19, 6] on img at bounding box center [29, 12] width 52 height 24
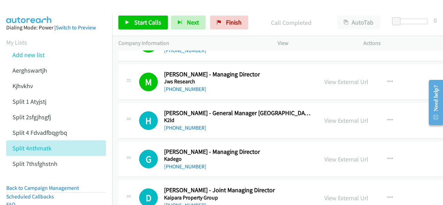
scroll to position [3635, 0]
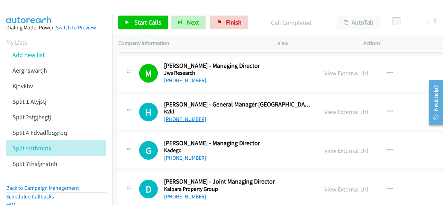
click at [171, 116] on link "[PHONE_NUMBER]" at bounding box center [185, 119] width 42 height 7
click at [34, 9] on img at bounding box center [29, 12] width 52 height 24
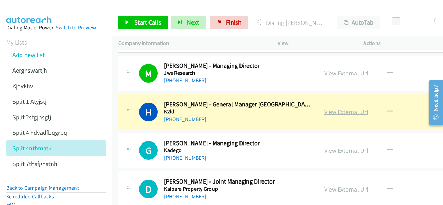
drag, startPoint x: 314, startPoint y: 99, endPoint x: 318, endPoint y: 100, distance: 3.9
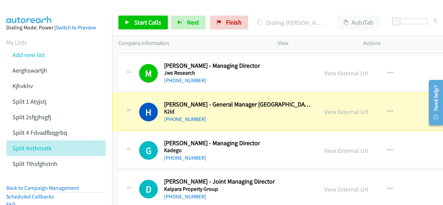
click at [324, 108] on link "View External Url" at bounding box center [346, 112] width 44 height 8
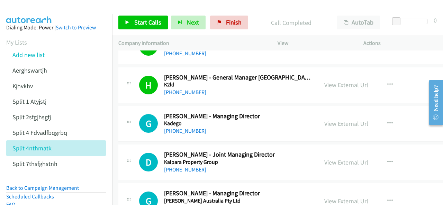
scroll to position [3670, 0]
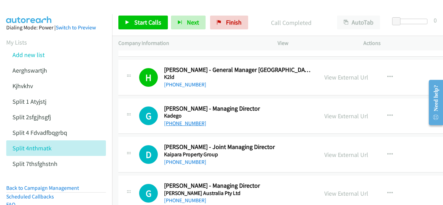
click at [174, 120] on link "[PHONE_NUMBER]" at bounding box center [185, 123] width 42 height 7
click at [41, 12] on img at bounding box center [29, 12] width 52 height 24
click at [22, 11] on img at bounding box center [29, 12] width 52 height 24
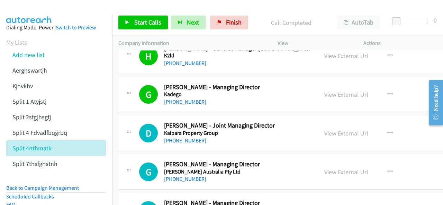
scroll to position [3704, 0]
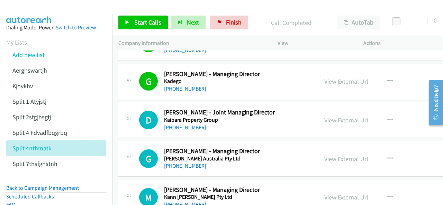
click at [171, 124] on link "[PHONE_NUMBER]" at bounding box center [185, 127] width 42 height 7
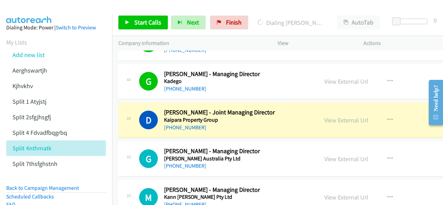
click at [41, 5] on img at bounding box center [29, 12] width 52 height 24
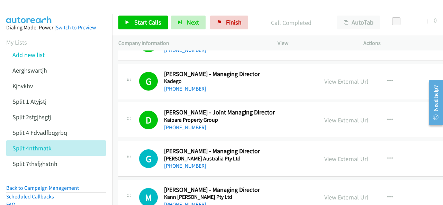
click at [37, 11] on img at bounding box center [29, 12] width 52 height 24
click at [184, 163] on link "[PHONE_NUMBER]" at bounding box center [185, 166] width 42 height 7
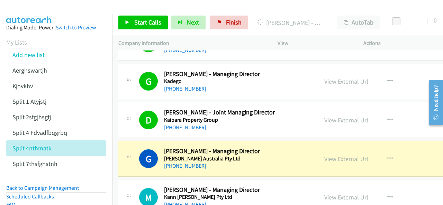
click at [30, 8] on img at bounding box center [29, 12] width 52 height 24
click at [324, 155] on link "View External Url" at bounding box center [346, 159] width 44 height 8
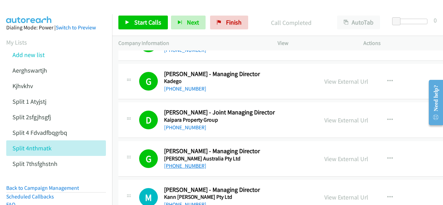
click at [186, 163] on link "[PHONE_NUMBER]" at bounding box center [185, 166] width 42 height 7
click at [31, 8] on img at bounding box center [29, 12] width 52 height 24
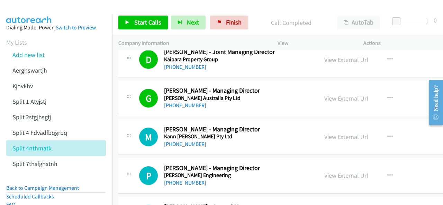
scroll to position [3773, 0]
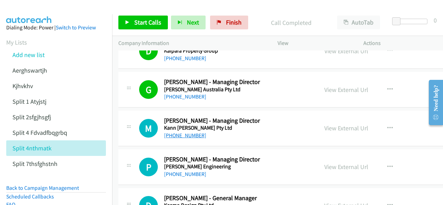
click at [181, 132] on link "[PHONE_NUMBER]" at bounding box center [185, 135] width 42 height 7
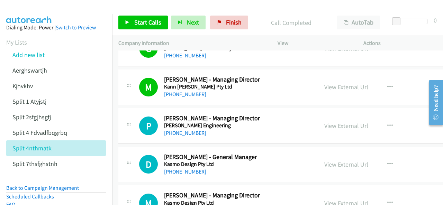
scroll to position [3808, 0]
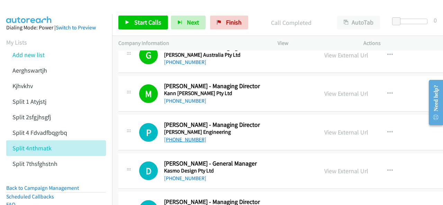
click at [177, 136] on link "[PHONE_NUMBER]" at bounding box center [185, 139] width 42 height 7
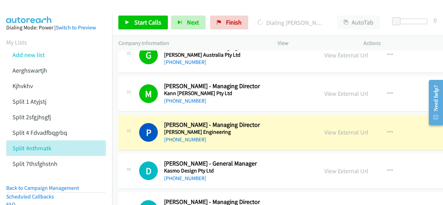
click at [27, 14] on aside "Dialing Mode: Power | Switch to Preview My Lists Add new list Aerghswartjh Kjhv…" at bounding box center [56, 143] width 112 height 259
drag, startPoint x: 20, startPoint y: 7, endPoint x: 30, endPoint y: 7, distance: 9.7
click at [20, 7] on img at bounding box center [29, 12] width 52 height 24
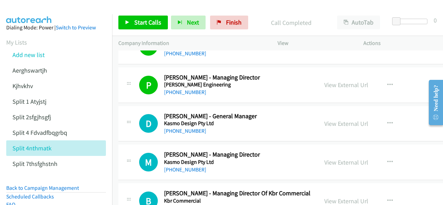
scroll to position [3877, 0]
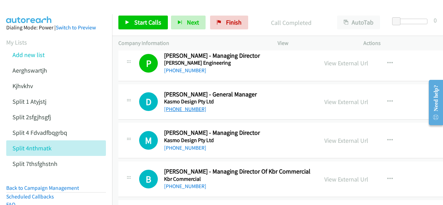
click at [179, 106] on link "[PHONE_NUMBER]" at bounding box center [185, 109] width 42 height 7
drag, startPoint x: 177, startPoint y: 135, endPoint x: 235, endPoint y: 202, distance: 89.1
click at [176, 145] on link "[PHONE_NUMBER]" at bounding box center [185, 148] width 42 height 7
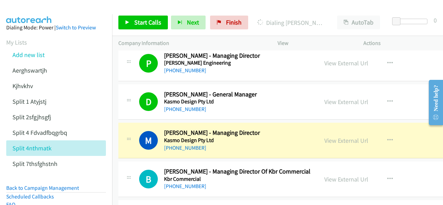
click at [32, 11] on img at bounding box center [29, 12] width 52 height 24
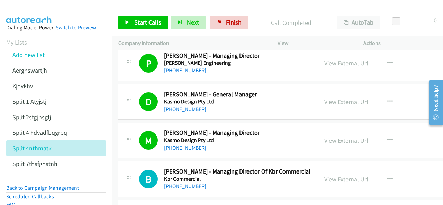
click at [26, 7] on img at bounding box center [29, 12] width 52 height 24
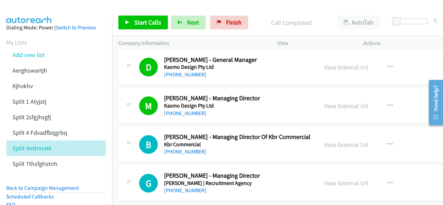
scroll to position [3946, 0]
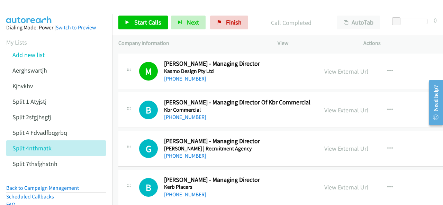
click at [324, 106] on link "View External Url" at bounding box center [346, 110] width 44 height 8
click at [179, 153] on link "[PHONE_NUMBER]" at bounding box center [185, 156] width 42 height 7
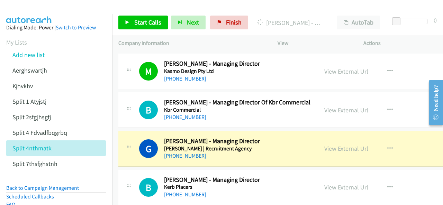
click at [30, 13] on img at bounding box center [29, 12] width 52 height 24
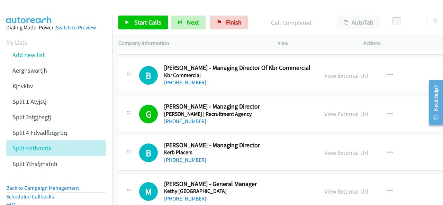
scroll to position [4016, 0]
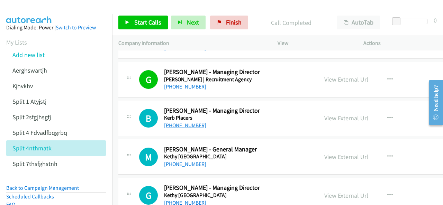
click at [177, 122] on link "[PHONE_NUMBER]" at bounding box center [185, 125] width 42 height 7
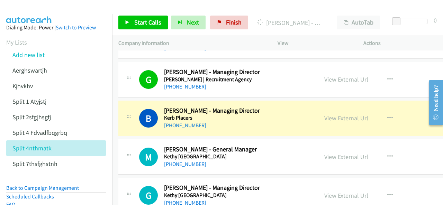
click at [28, 8] on img at bounding box center [29, 12] width 52 height 24
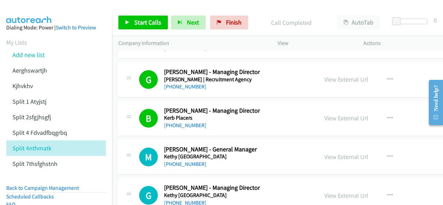
click at [17, 9] on img at bounding box center [29, 12] width 52 height 24
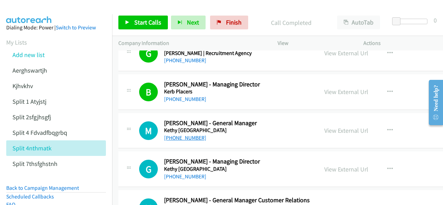
scroll to position [4050, 0]
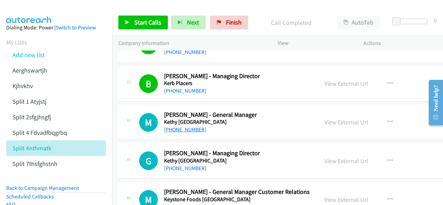
click at [177, 126] on link "[PHONE_NUMBER]" at bounding box center [185, 129] width 42 height 7
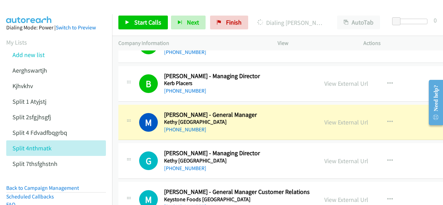
click at [24, 9] on img at bounding box center [29, 12] width 52 height 24
click at [34, 9] on img at bounding box center [29, 12] width 52 height 24
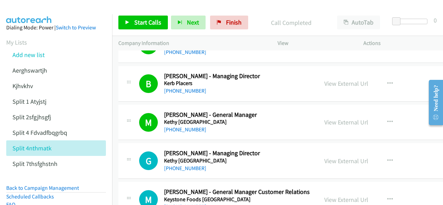
scroll to position [4085, 0]
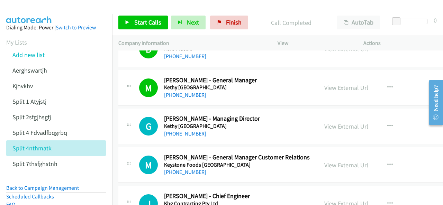
click at [178, 131] on link "[PHONE_NUMBER]" at bounding box center [185, 134] width 42 height 7
click at [25, 9] on img at bounding box center [29, 12] width 52 height 24
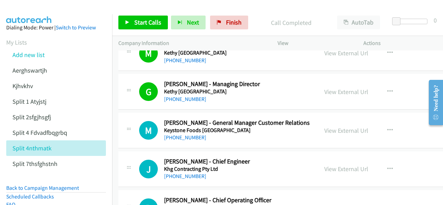
click at [33, 11] on img at bounding box center [29, 12] width 52 height 24
click at [184, 173] on link "[PHONE_NUMBER]" at bounding box center [185, 176] width 42 height 7
click at [30, 9] on img at bounding box center [29, 12] width 52 height 24
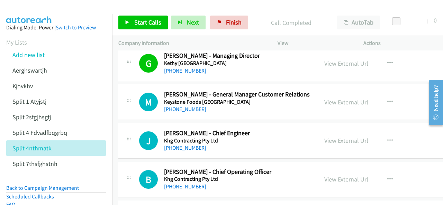
scroll to position [4154, 0]
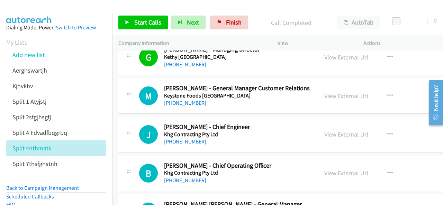
click at [182, 138] on link "[PHONE_NUMBER]" at bounding box center [185, 141] width 42 height 7
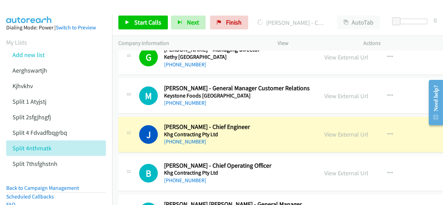
click at [17, 11] on img at bounding box center [29, 12] width 52 height 24
click at [324, 131] on link "View External Url" at bounding box center [346, 135] width 44 height 8
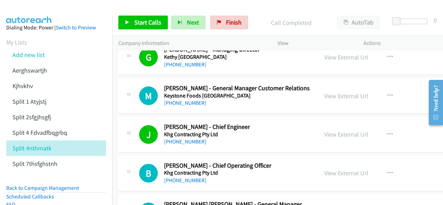
scroll to position [4223, 0]
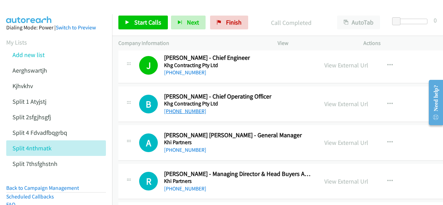
click at [173, 108] on link "[PHONE_NUMBER]" at bounding box center [185, 111] width 42 height 7
click at [324, 100] on link "View External Url" at bounding box center [346, 104] width 44 height 8
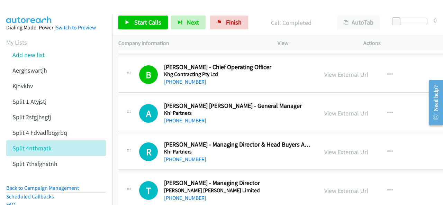
scroll to position [4258, 0]
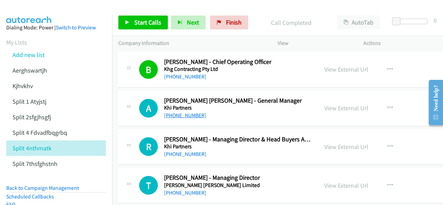
click at [176, 112] on link "[PHONE_NUMBER]" at bounding box center [185, 115] width 42 height 7
click at [33, 11] on img at bounding box center [29, 12] width 52 height 24
click at [23, 7] on img at bounding box center [29, 12] width 52 height 24
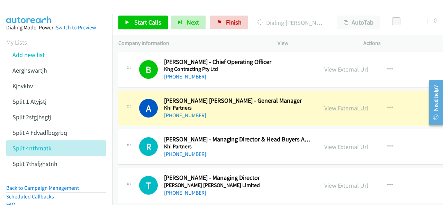
click at [324, 104] on link "View External Url" at bounding box center [346, 108] width 44 height 8
click at [30, 11] on img at bounding box center [29, 12] width 52 height 24
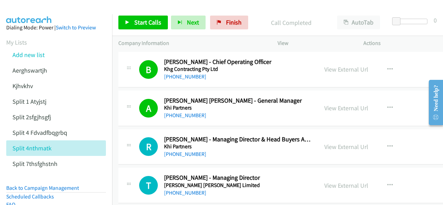
scroll to position [4293, 0]
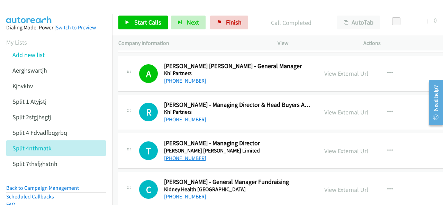
click at [181, 155] on link "[PHONE_NUMBER]" at bounding box center [185, 158] width 42 height 7
click at [29, 6] on img at bounding box center [29, 12] width 52 height 24
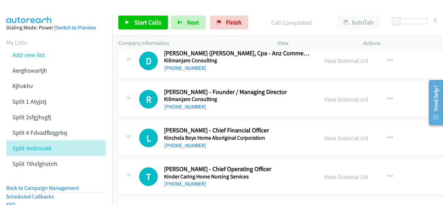
scroll to position [4500, 0]
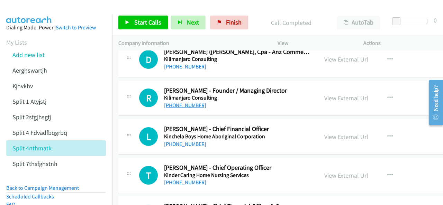
click at [177, 102] on link "[PHONE_NUMBER]" at bounding box center [185, 105] width 42 height 7
click at [36, 10] on img at bounding box center [29, 12] width 52 height 24
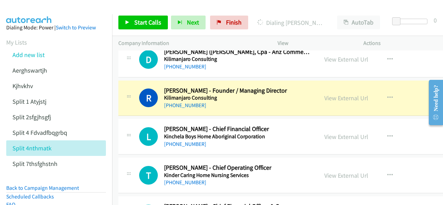
drag, startPoint x: 33, startPoint y: 9, endPoint x: 38, endPoint y: 8, distance: 6.0
click at [33, 9] on img at bounding box center [29, 12] width 52 height 24
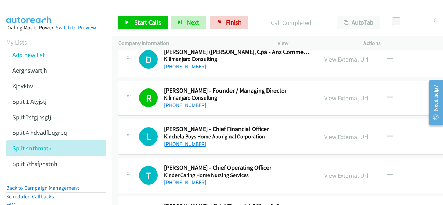
click at [188, 141] on link "[PHONE_NUMBER]" at bounding box center [185, 144] width 42 height 7
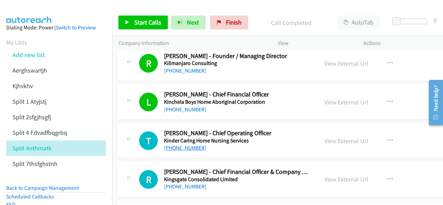
click at [182, 145] on link "[PHONE_NUMBER]" at bounding box center [185, 148] width 42 height 7
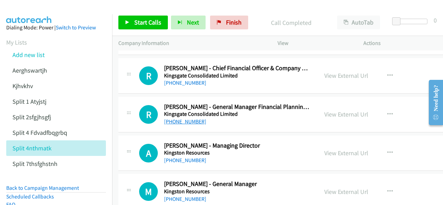
scroll to position [4604, 0]
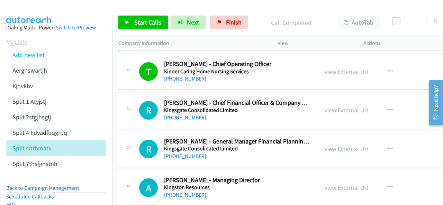
click at [179, 114] on link "[PHONE_NUMBER]" at bounding box center [185, 117] width 42 height 7
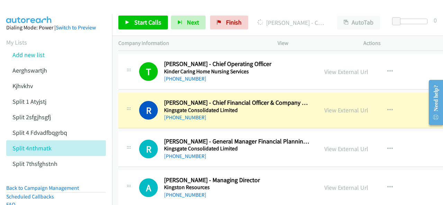
click at [28, 11] on img at bounding box center [29, 12] width 52 height 24
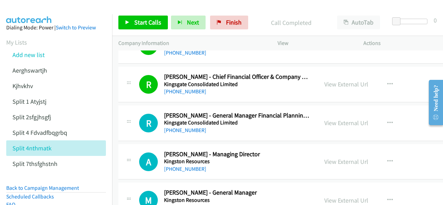
scroll to position [4639, 0]
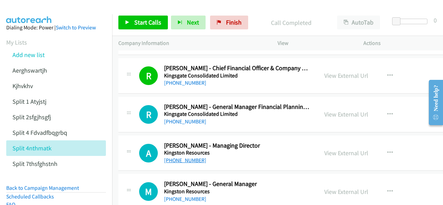
click at [180, 157] on link "[PHONE_NUMBER]" at bounding box center [185, 160] width 42 height 7
click at [36, 10] on img at bounding box center [29, 12] width 52 height 24
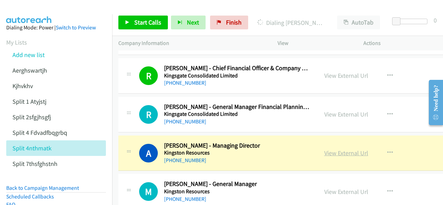
click at [324, 149] on link "View External Url" at bounding box center [346, 153] width 44 height 8
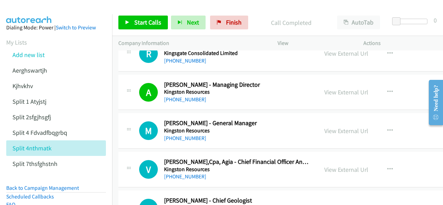
scroll to position [4708, 0]
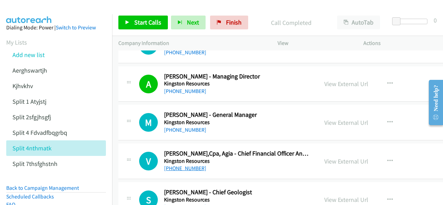
click at [184, 165] on link "[PHONE_NUMBER]" at bounding box center [185, 168] width 42 height 7
click at [17, 7] on img at bounding box center [29, 12] width 52 height 24
click at [178, 127] on link "[PHONE_NUMBER]" at bounding box center [185, 130] width 42 height 7
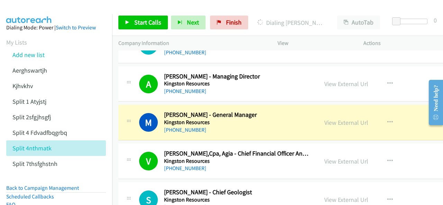
click at [25, 9] on img at bounding box center [29, 12] width 52 height 24
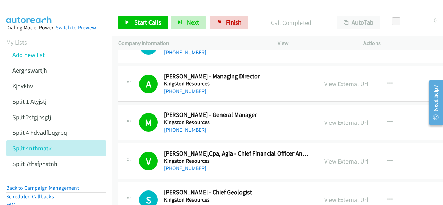
click at [43, 7] on img at bounding box center [29, 12] width 52 height 24
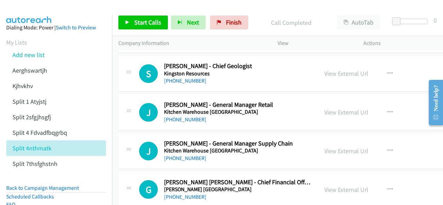
scroll to position [4847, 0]
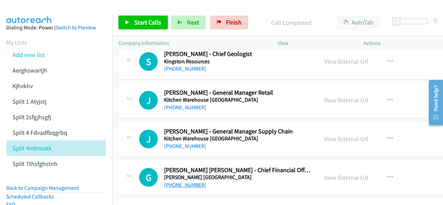
click at [183, 182] on link "[PHONE_NUMBER]" at bounding box center [185, 185] width 42 height 7
click at [32, 12] on img at bounding box center [29, 12] width 52 height 24
click at [28, 7] on img at bounding box center [29, 12] width 52 height 24
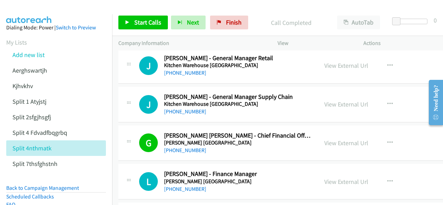
scroll to position [4916, 0]
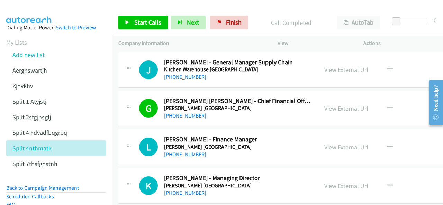
click at [186, 151] on link "[PHONE_NUMBER]" at bounding box center [185, 154] width 42 height 7
click at [42, 7] on img at bounding box center [29, 12] width 52 height 24
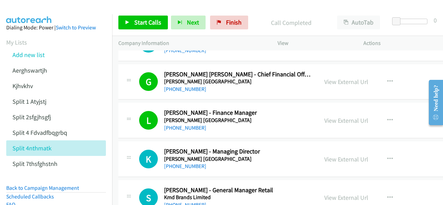
scroll to position [4950, 0]
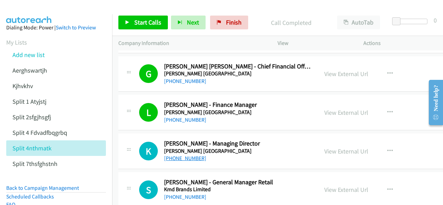
click at [180, 155] on link "[PHONE_NUMBER]" at bounding box center [185, 158] width 42 height 7
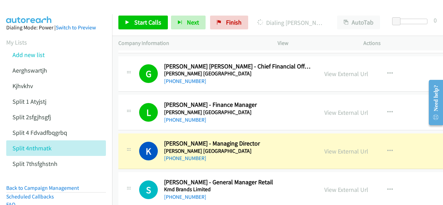
click at [38, 10] on img at bounding box center [29, 12] width 52 height 24
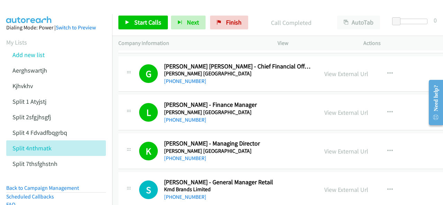
click at [39, 13] on img at bounding box center [29, 12] width 52 height 24
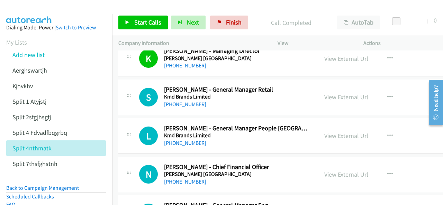
scroll to position [5054, 0]
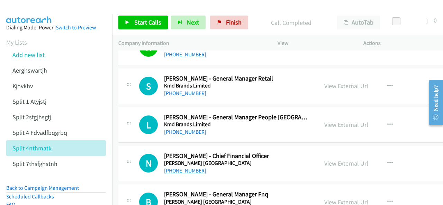
click at [183, 168] on link "[PHONE_NUMBER]" at bounding box center [185, 171] width 42 height 7
click at [29, 6] on img at bounding box center [29, 12] width 52 height 24
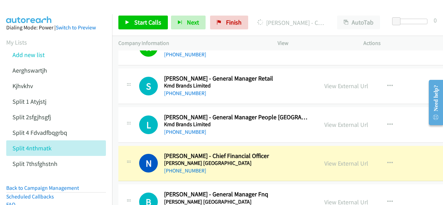
click at [33, 10] on img at bounding box center [29, 12] width 52 height 24
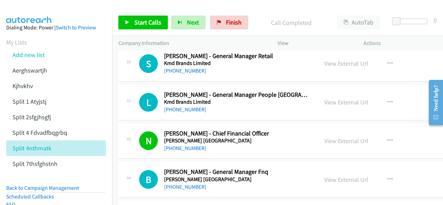
scroll to position [5089, 0]
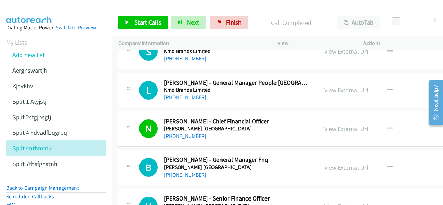
click at [172, 172] on link "[PHONE_NUMBER]" at bounding box center [185, 175] width 42 height 7
click at [30, 11] on img at bounding box center [29, 12] width 52 height 24
click at [30, 9] on img at bounding box center [29, 12] width 52 height 24
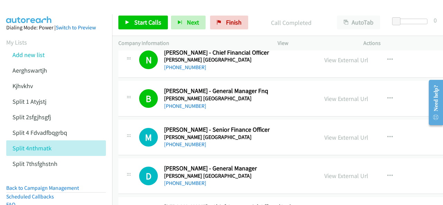
scroll to position [5158, 0]
click at [180, 141] on link "[PHONE_NUMBER]" at bounding box center [185, 144] width 42 height 7
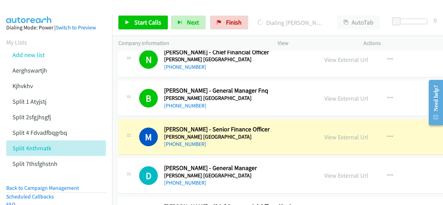
click at [35, 10] on img at bounding box center [29, 12] width 52 height 24
click at [324, 133] on link "View External Url" at bounding box center [346, 137] width 44 height 8
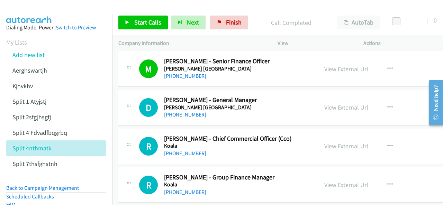
scroll to position [5227, 0]
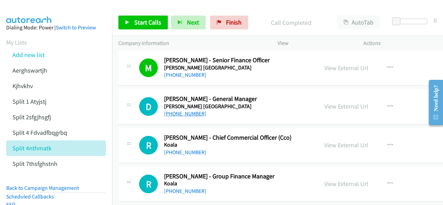
click at [182, 110] on link "[PHONE_NUMBER]" at bounding box center [185, 113] width 42 height 7
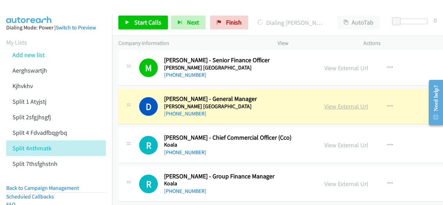
click at [324, 102] on link "View External Url" at bounding box center [346, 106] width 44 height 8
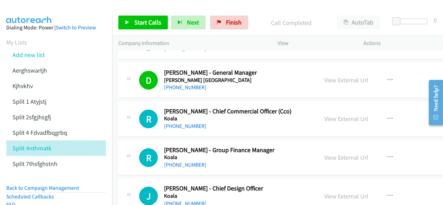
scroll to position [5262, 0]
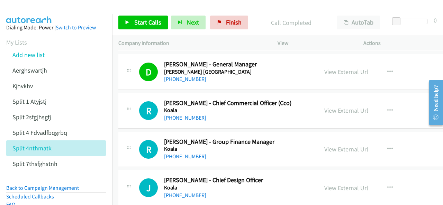
click at [178, 153] on link "[PHONE_NUMBER]" at bounding box center [185, 156] width 42 height 7
click at [38, 11] on img at bounding box center [29, 12] width 52 height 24
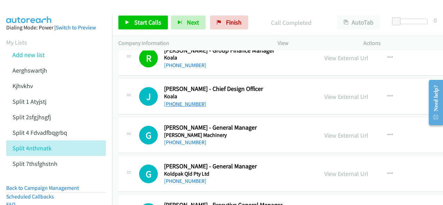
scroll to position [5366, 0]
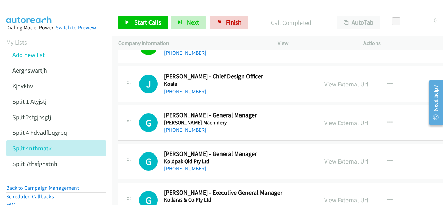
click at [183, 127] on link "[PHONE_NUMBER]" at bounding box center [185, 130] width 42 height 7
click at [22, 8] on img at bounding box center [29, 12] width 52 height 24
click at [181, 165] on link "[PHONE_NUMBER]" at bounding box center [185, 168] width 42 height 7
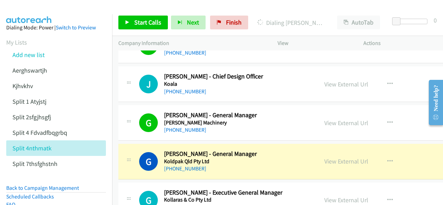
click at [29, 7] on img at bounding box center [29, 12] width 52 height 24
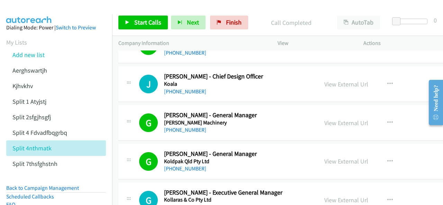
drag, startPoint x: 47, startPoint y: 7, endPoint x: 53, endPoint y: 7, distance: 5.5
click at [47, 7] on img at bounding box center [29, 12] width 52 height 24
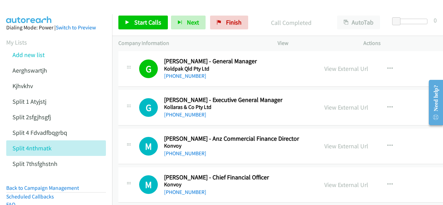
scroll to position [5504, 0]
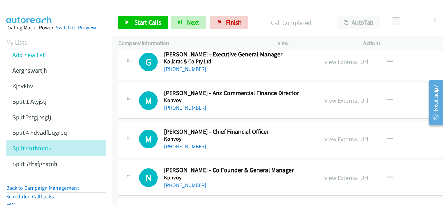
click at [181, 143] on link "[PHONE_NUMBER]" at bounding box center [185, 146] width 42 height 7
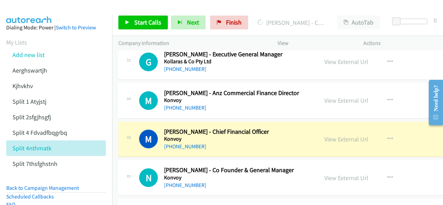
click at [27, 15] on aside "Dialing Mode: Power | Switch to Preview My Lists Add new list Aerghswartjh Kjhv…" at bounding box center [56, 143] width 112 height 259
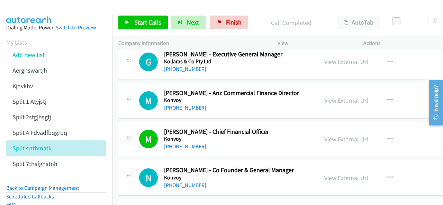
click at [35, 12] on img at bounding box center [29, 12] width 52 height 24
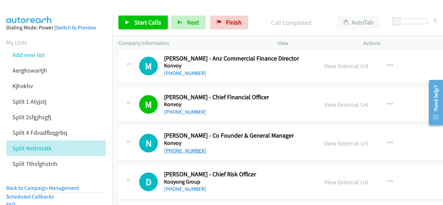
click at [181, 147] on link "[PHONE_NUMBER]" at bounding box center [185, 150] width 42 height 7
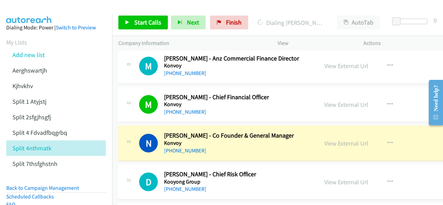
click at [37, 15] on aside "Dialing Mode: Power | Switch to Preview My Lists Add new list Aerghswartjh Kjhv…" at bounding box center [56, 143] width 112 height 259
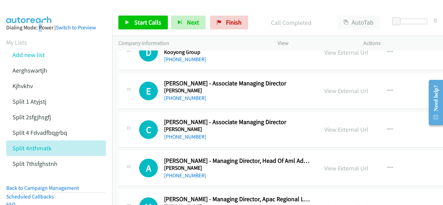
scroll to position [5677, 0]
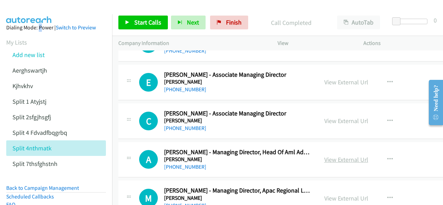
click at [324, 156] on link "View External Url" at bounding box center [346, 160] width 44 height 8
click at [40, 10] on img at bounding box center [29, 12] width 52 height 24
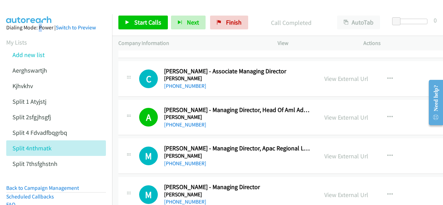
scroll to position [5747, 0]
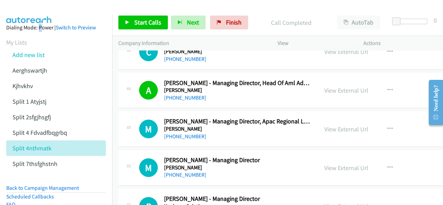
drag, startPoint x: 182, startPoint y: 161, endPoint x: 186, endPoint y: 166, distance: 6.2
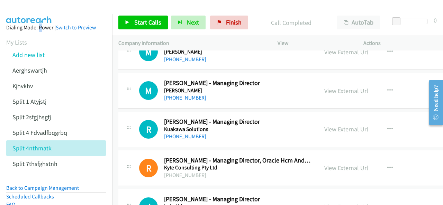
scroll to position [5816, 0]
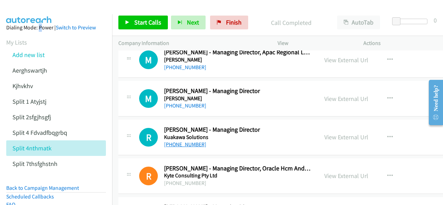
click at [177, 141] on link "[PHONE_NUMBER]" at bounding box center [185, 144] width 42 height 7
click at [36, 12] on img at bounding box center [29, 12] width 52 height 24
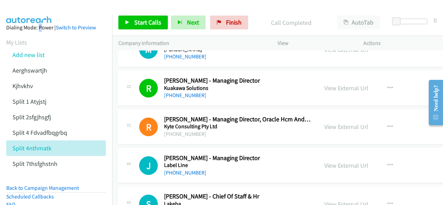
scroll to position [5885, 0]
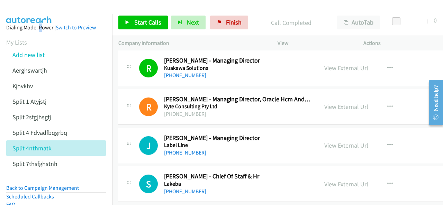
click at [184, 150] on link "[PHONE_NUMBER]" at bounding box center [185, 153] width 42 height 7
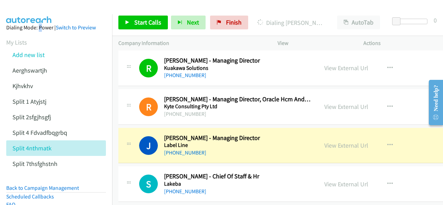
click at [33, 9] on img at bounding box center [29, 12] width 52 height 24
click at [324, 142] on link "View External Url" at bounding box center [346, 146] width 44 height 8
